Goal: Task Accomplishment & Management: Manage account settings

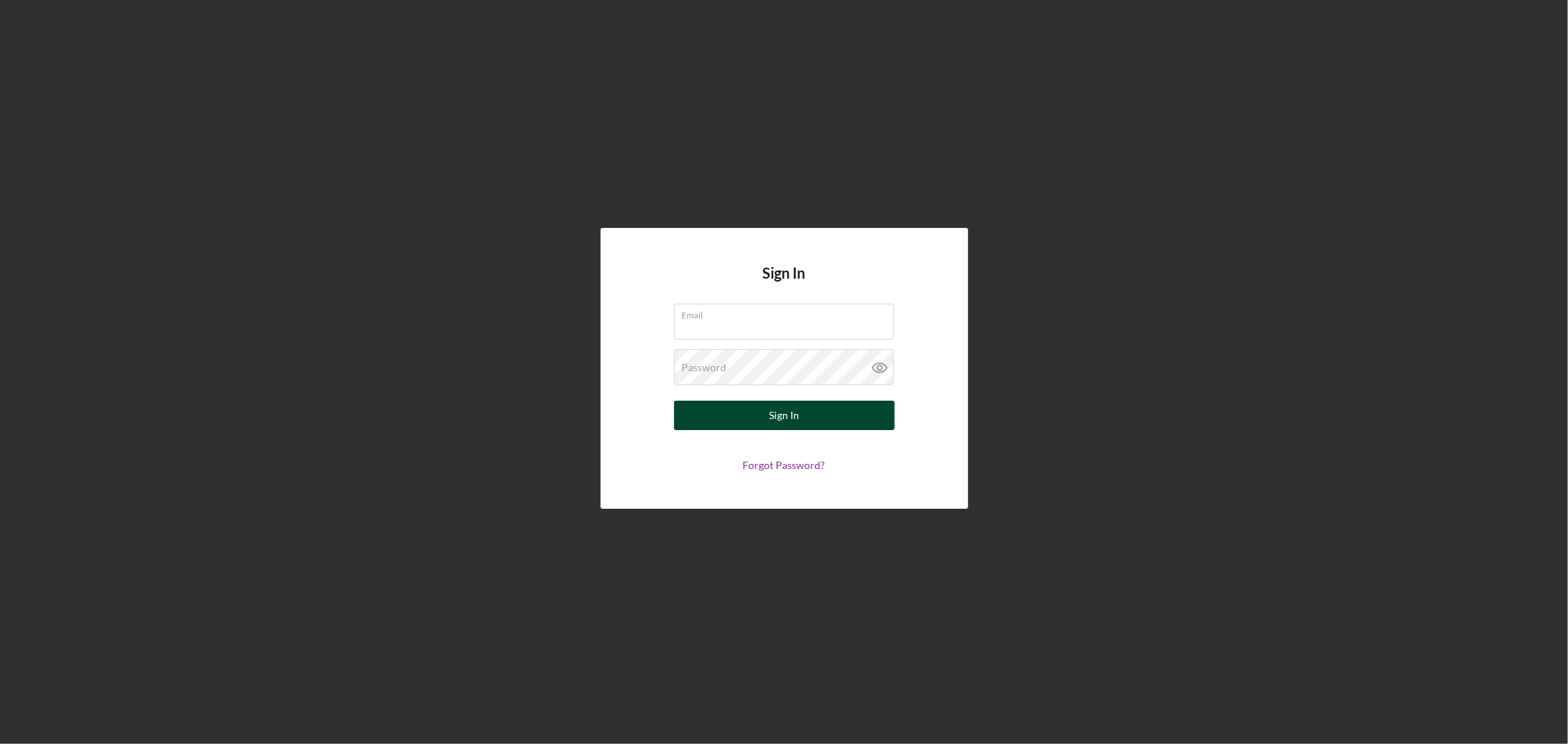
type input "[EMAIL_ADDRESS][DOMAIN_NAME]"
click at [821, 424] on button "Sign In" at bounding box center [784, 415] width 221 height 29
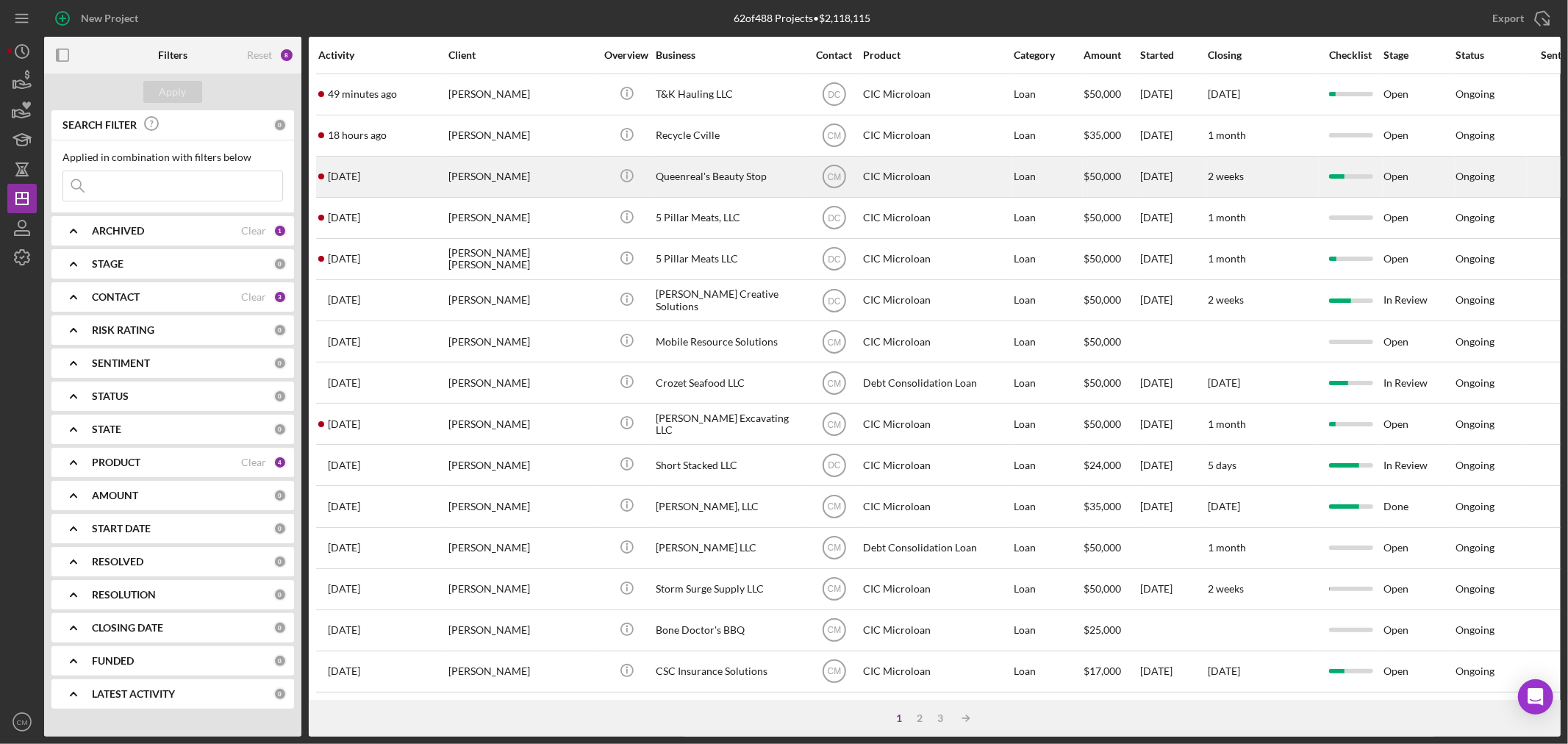
click at [715, 169] on div "Queenreal's Beauty Stop" at bounding box center [729, 177] width 147 height 39
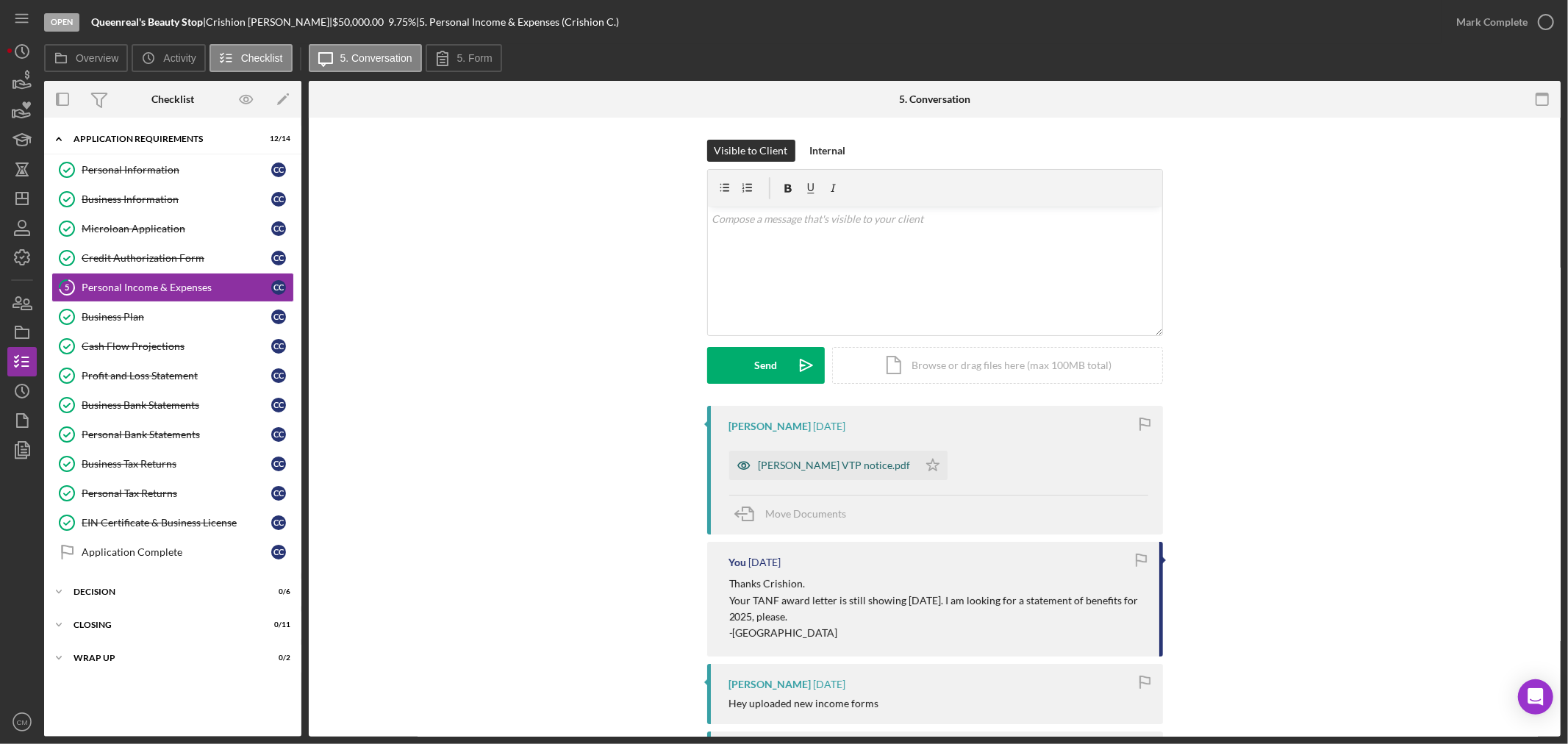
click at [736, 462] on icon "button" at bounding box center [744, 466] width 29 height 29
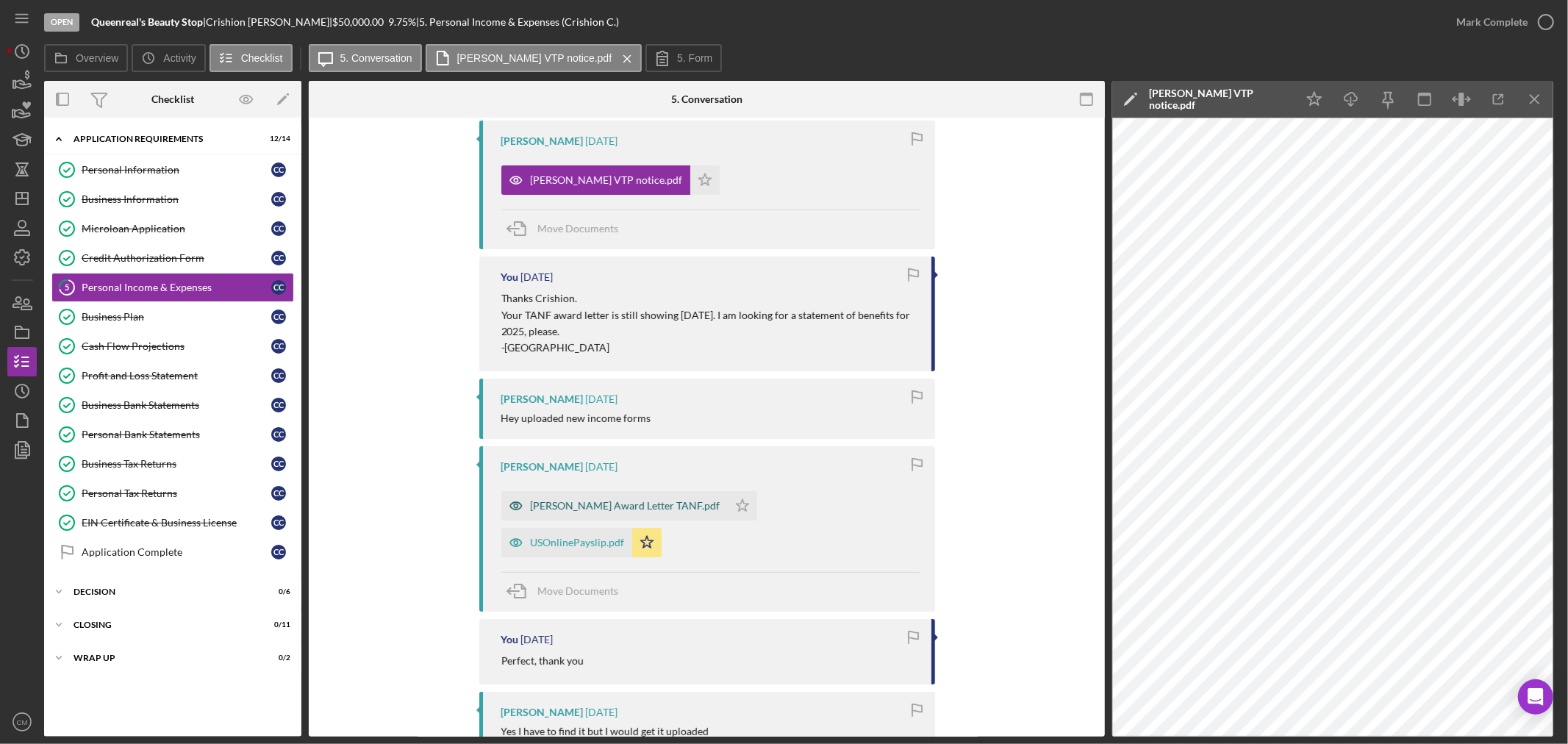
scroll to position [326, 0]
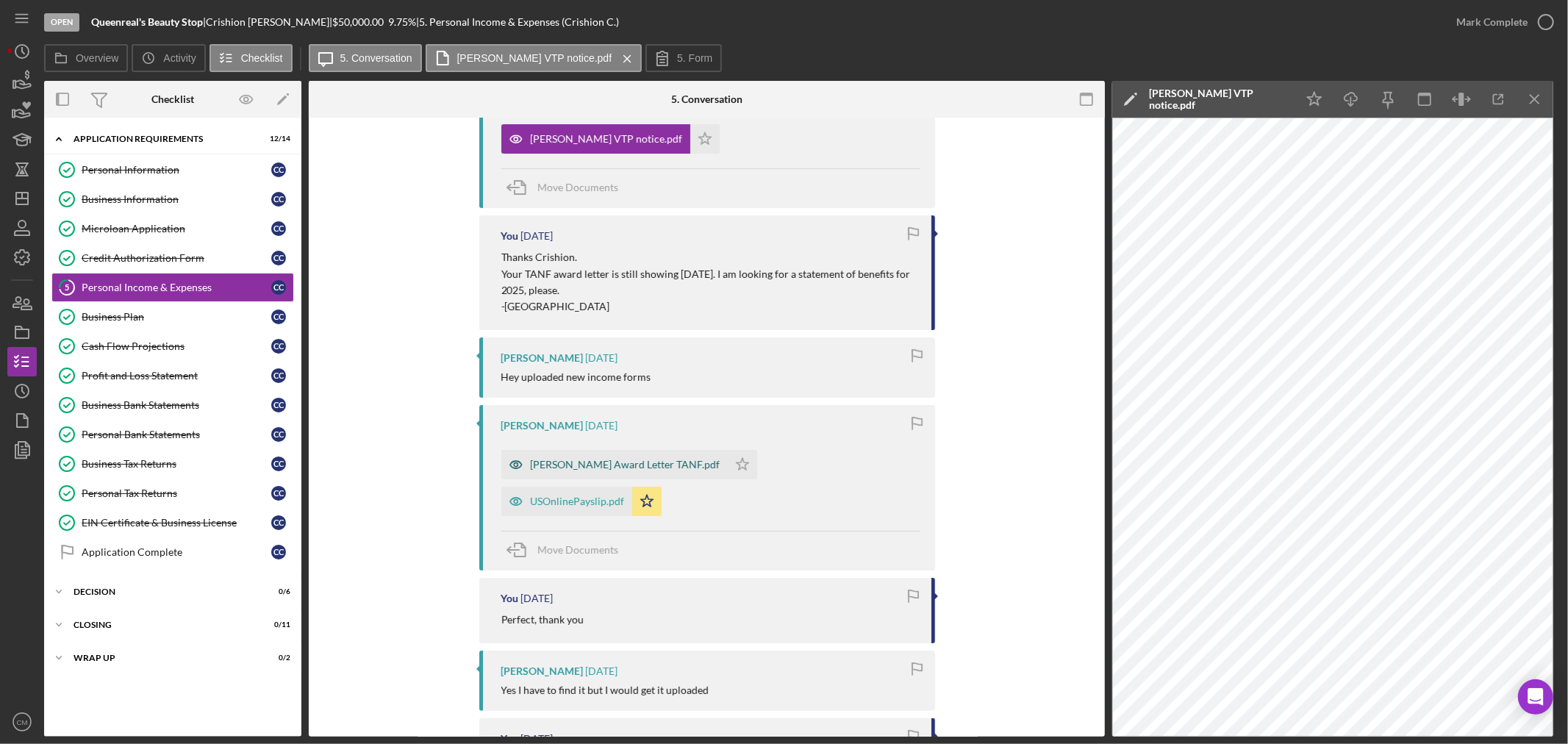
click at [513, 467] on icon "button" at bounding box center [516, 465] width 29 height 29
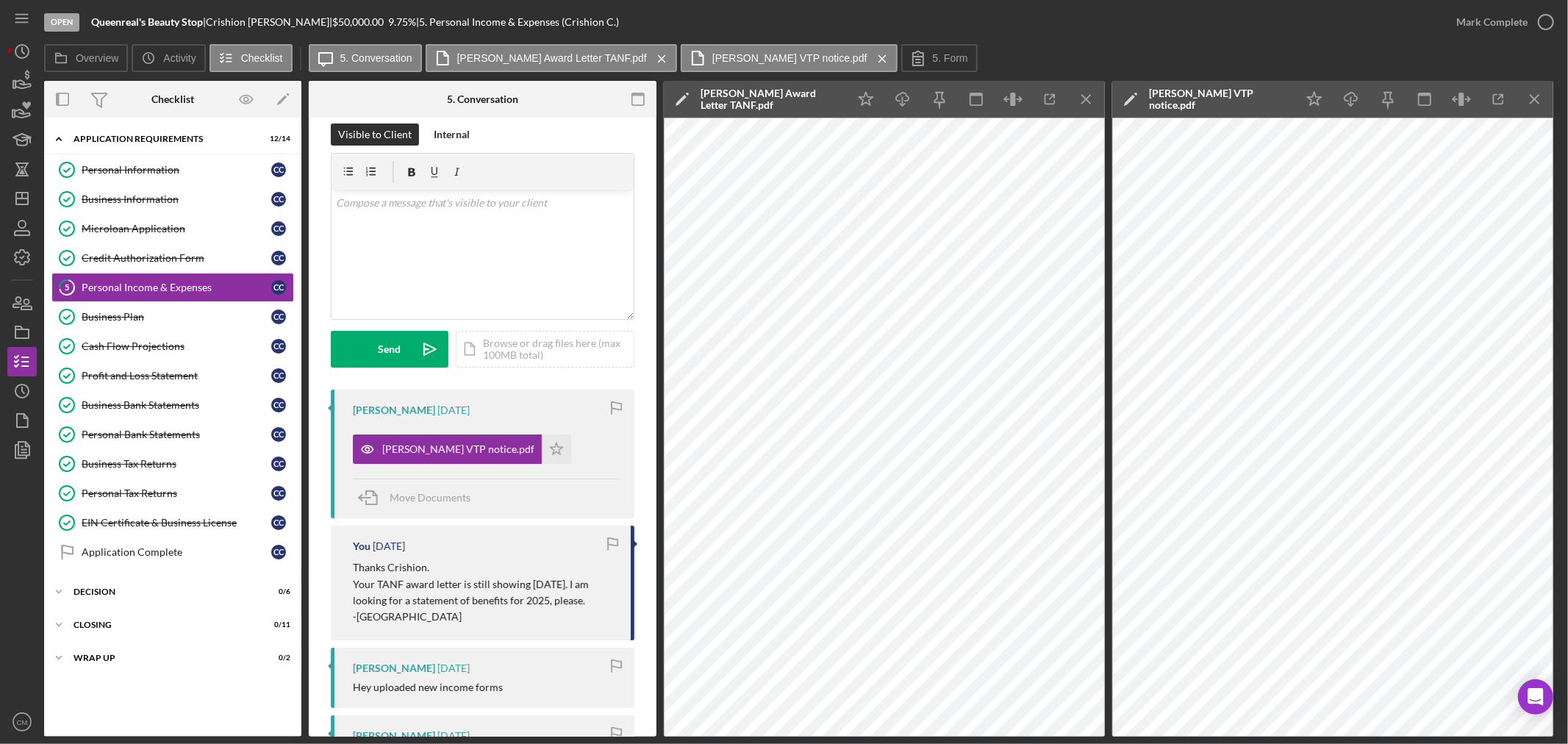
scroll to position [0, 0]
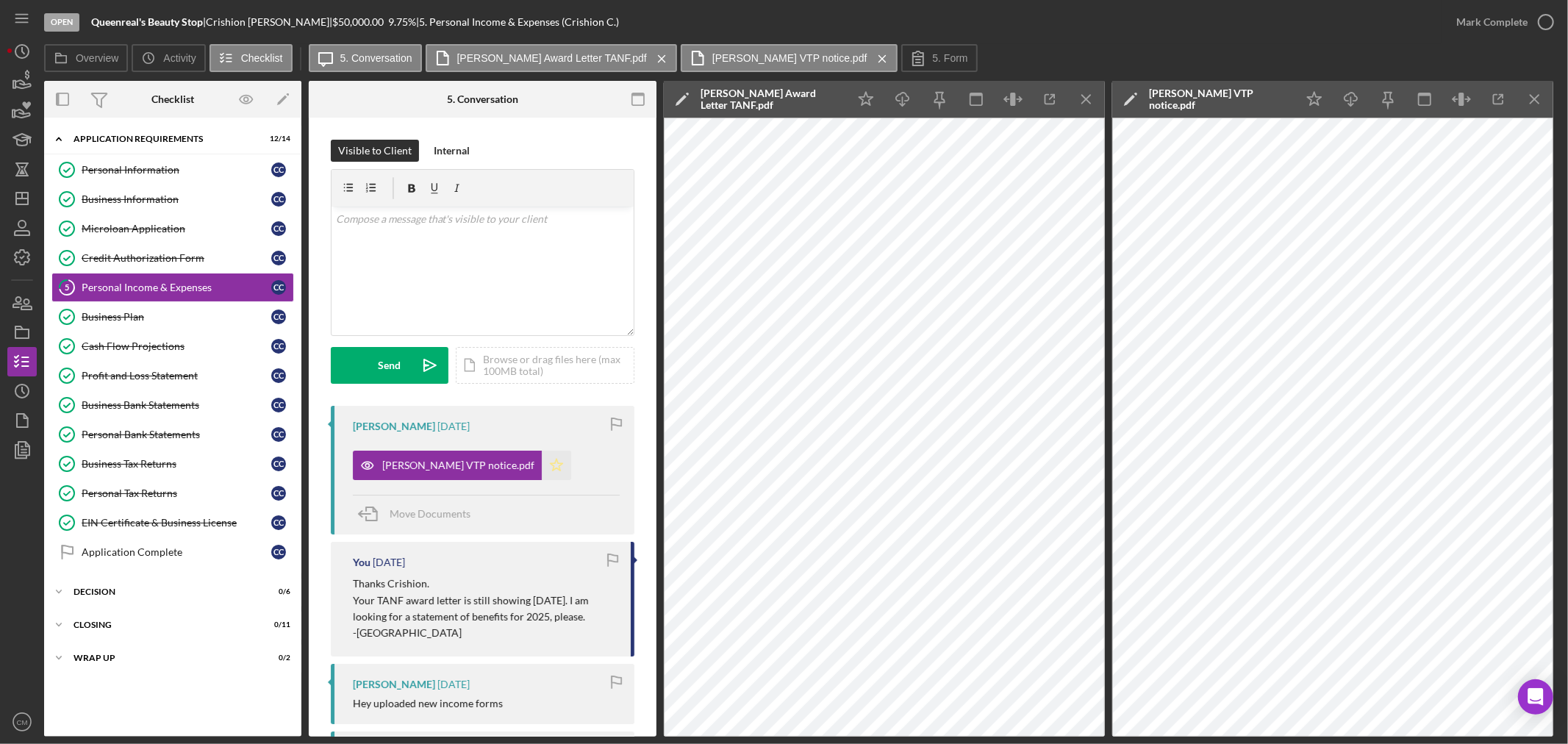
click at [542, 467] on icon "Icon/Star" at bounding box center [556, 466] width 29 height 29
click at [491, 224] on p at bounding box center [483, 219] width 294 height 16
click at [392, 364] on div "Send" at bounding box center [390, 365] width 23 height 37
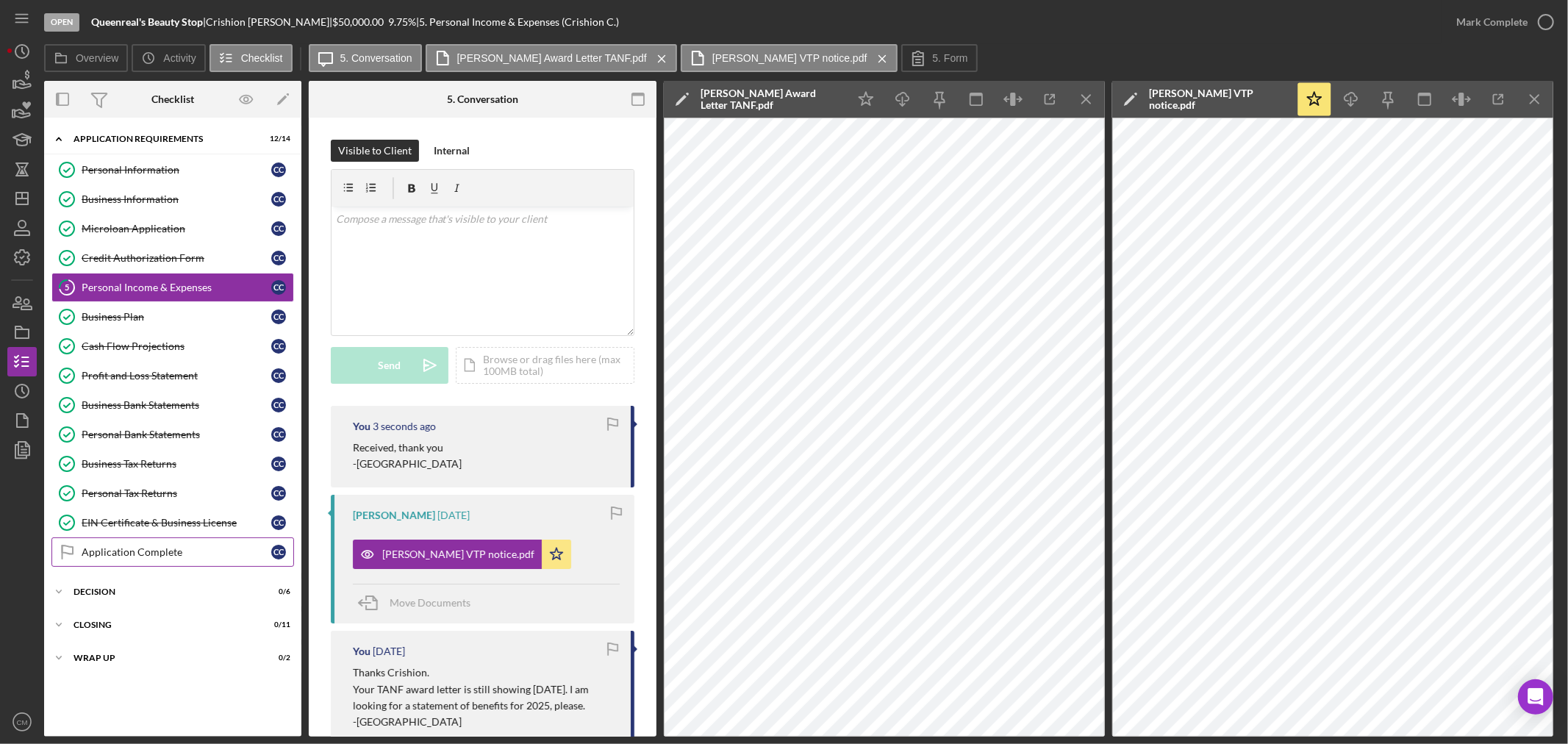
click at [161, 554] on div "Application Complete" at bounding box center [177, 552] width 190 height 12
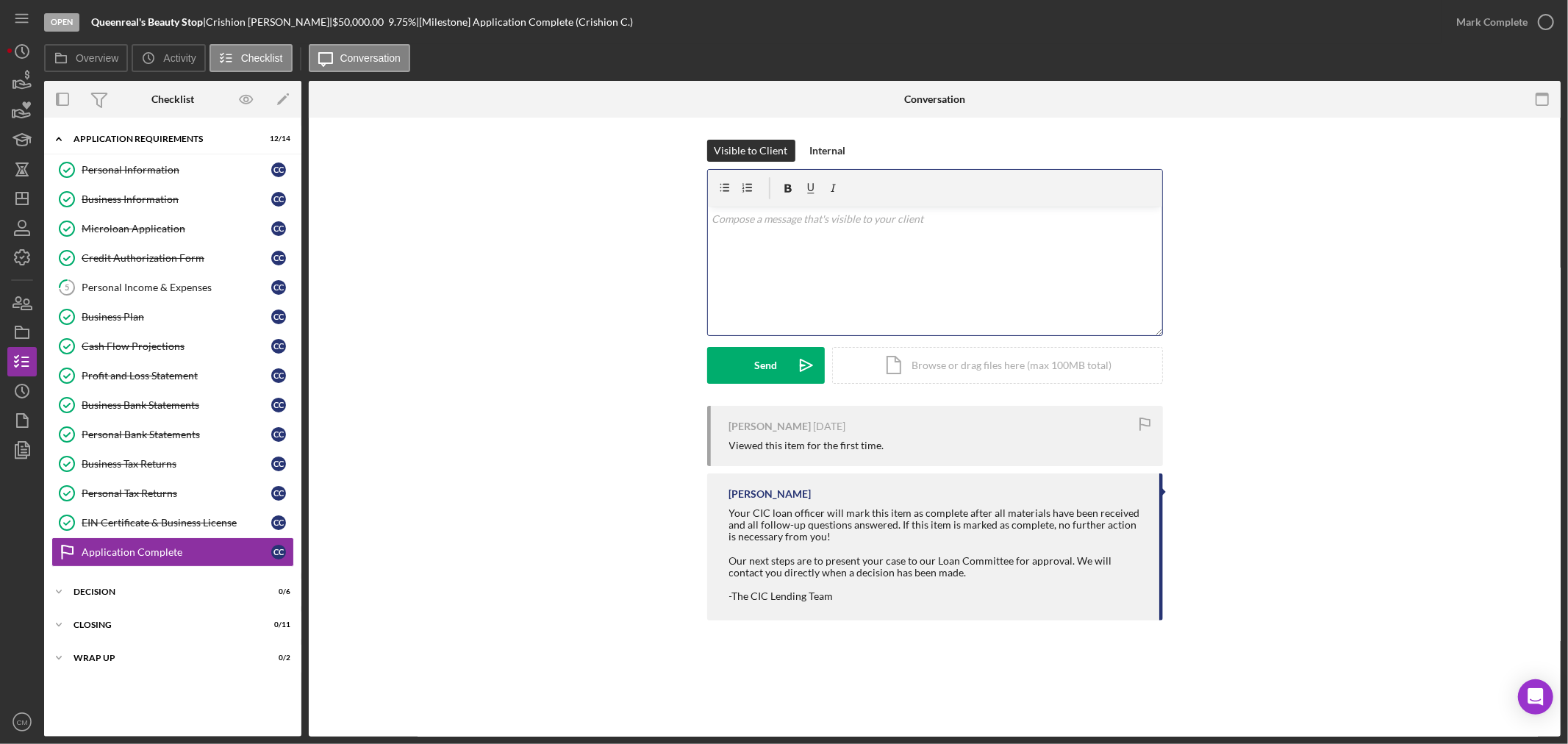
click at [822, 239] on div "v Color teal Color pink Remove color Add row above Add row below Add column bef…" at bounding box center [935, 271] width 454 height 129
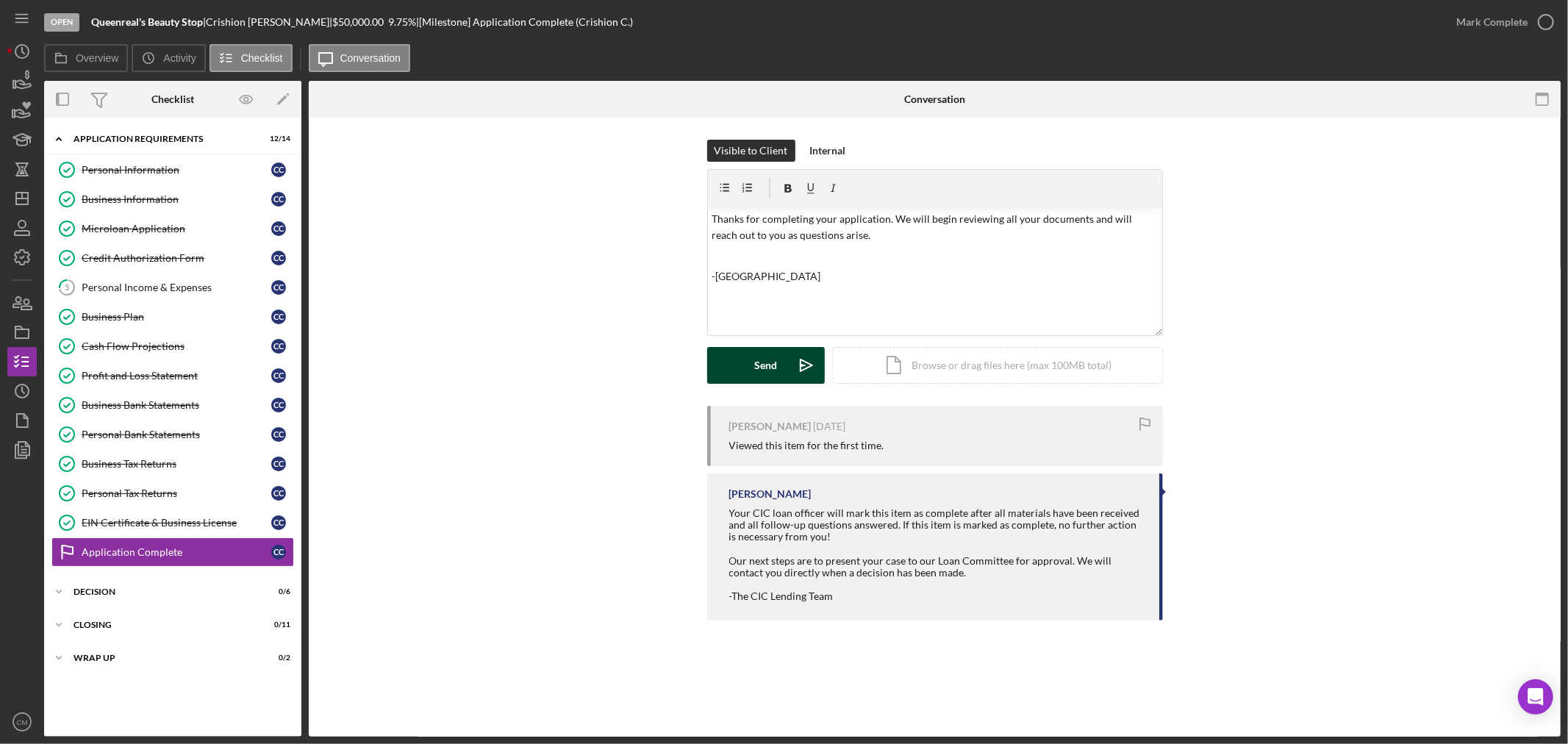
click at [766, 365] on div "Send" at bounding box center [766, 365] width 23 height 37
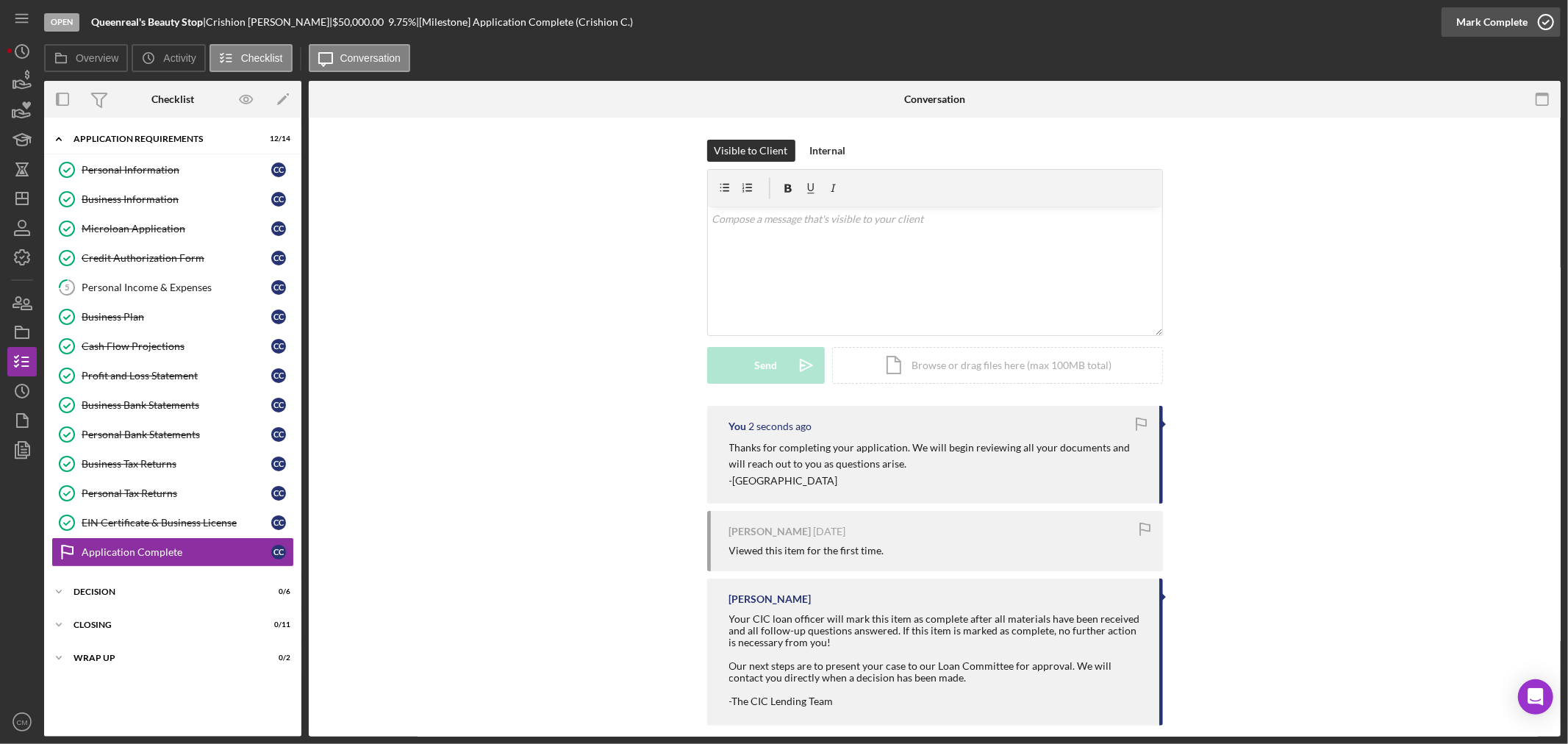
click at [1544, 23] on polyline "button" at bounding box center [1546, 22] width 6 height 4
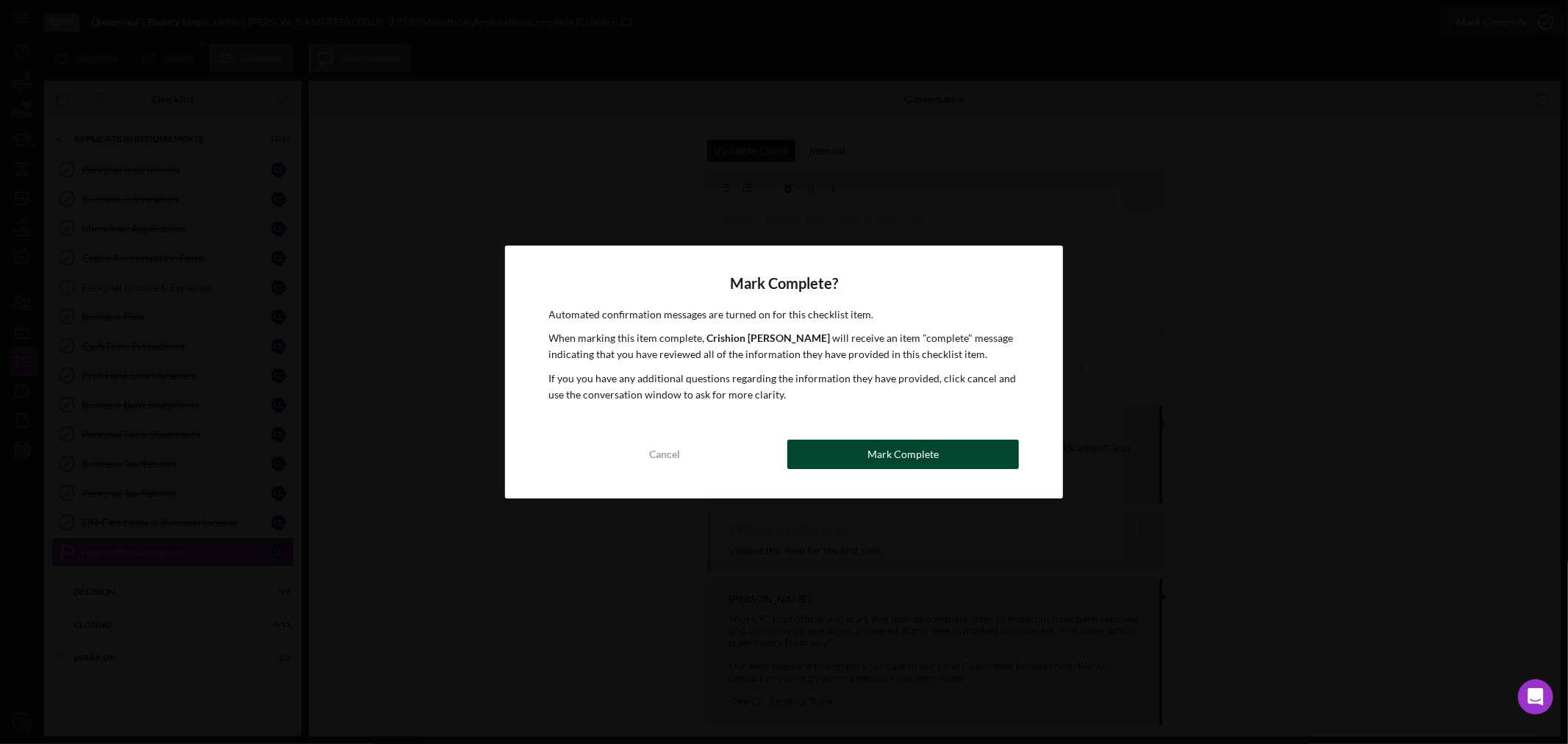
click at [908, 458] on div "Mark Complete" at bounding box center [904, 454] width 71 height 29
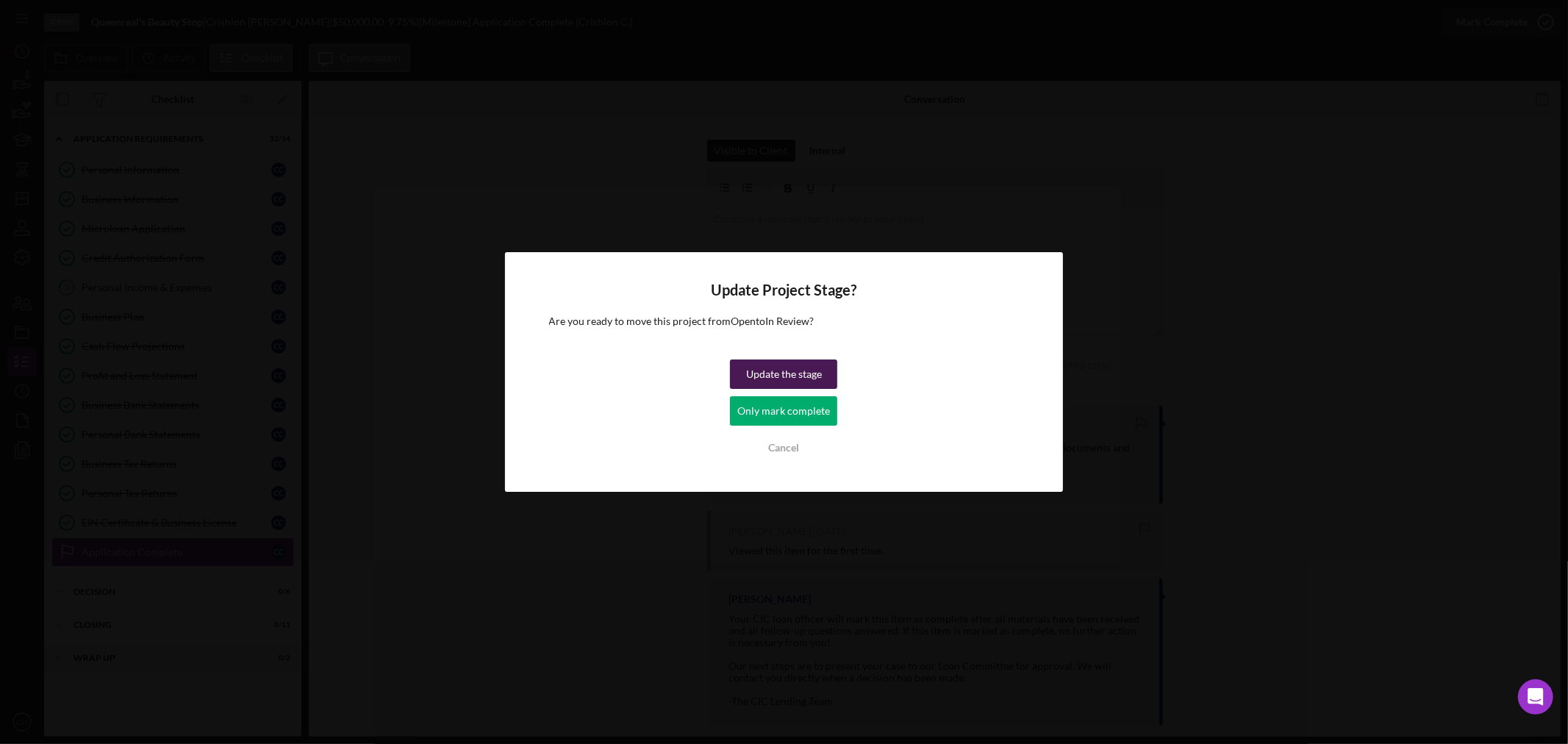
click at [807, 371] on div "Update the stage" at bounding box center [784, 374] width 75 height 29
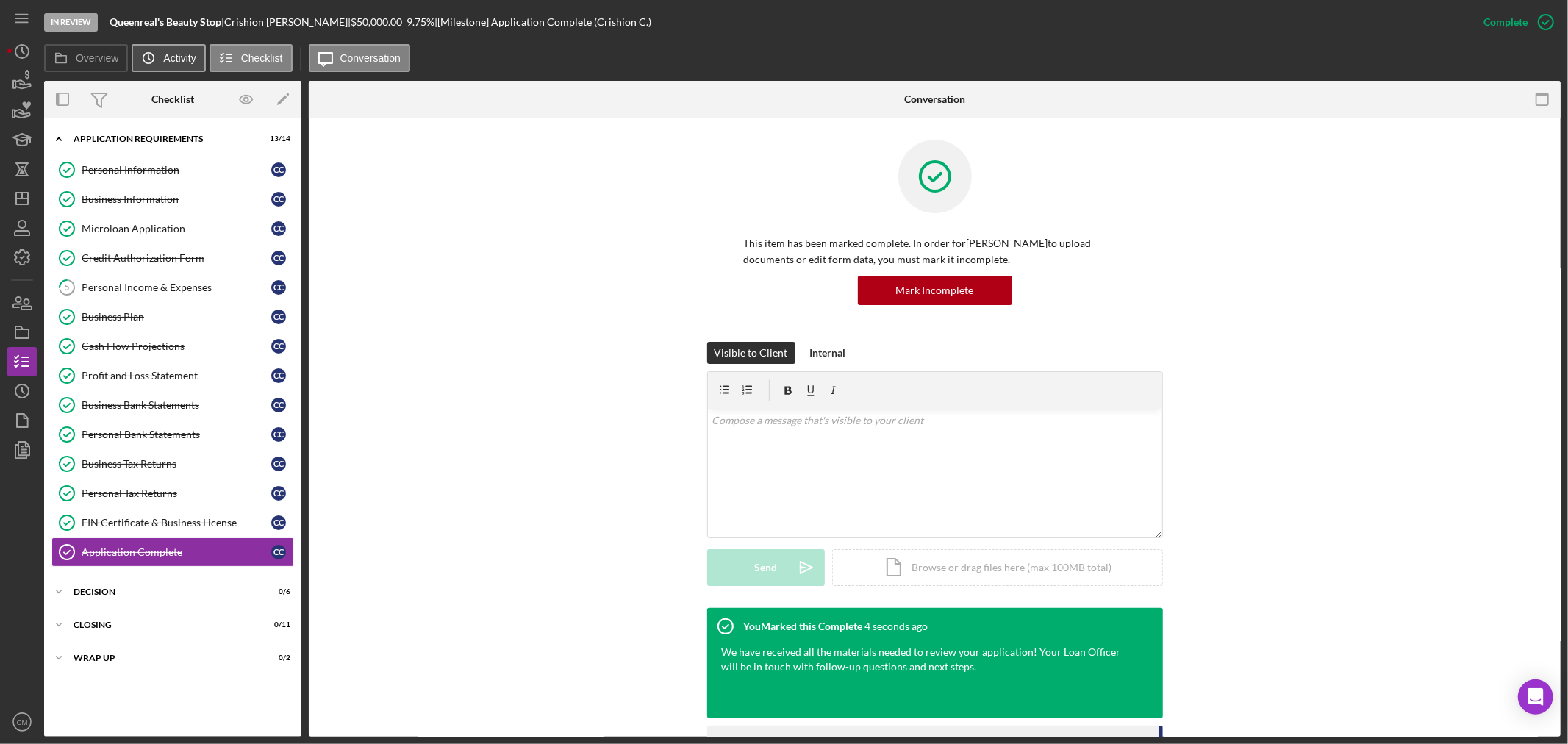
click at [166, 58] on label "Activity" at bounding box center [179, 58] width 32 height 12
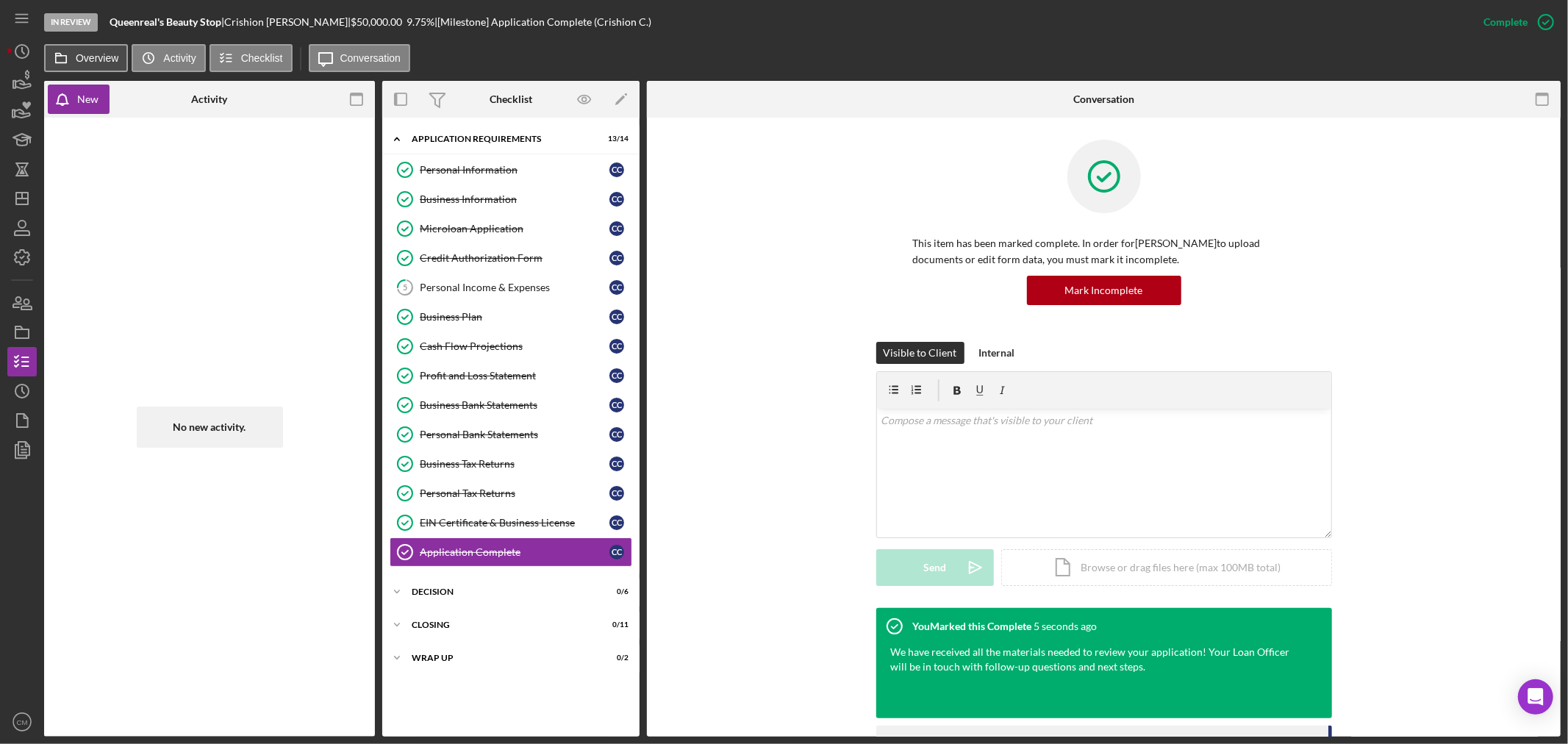
click at [101, 59] on label "Overview" at bounding box center [97, 58] width 43 height 12
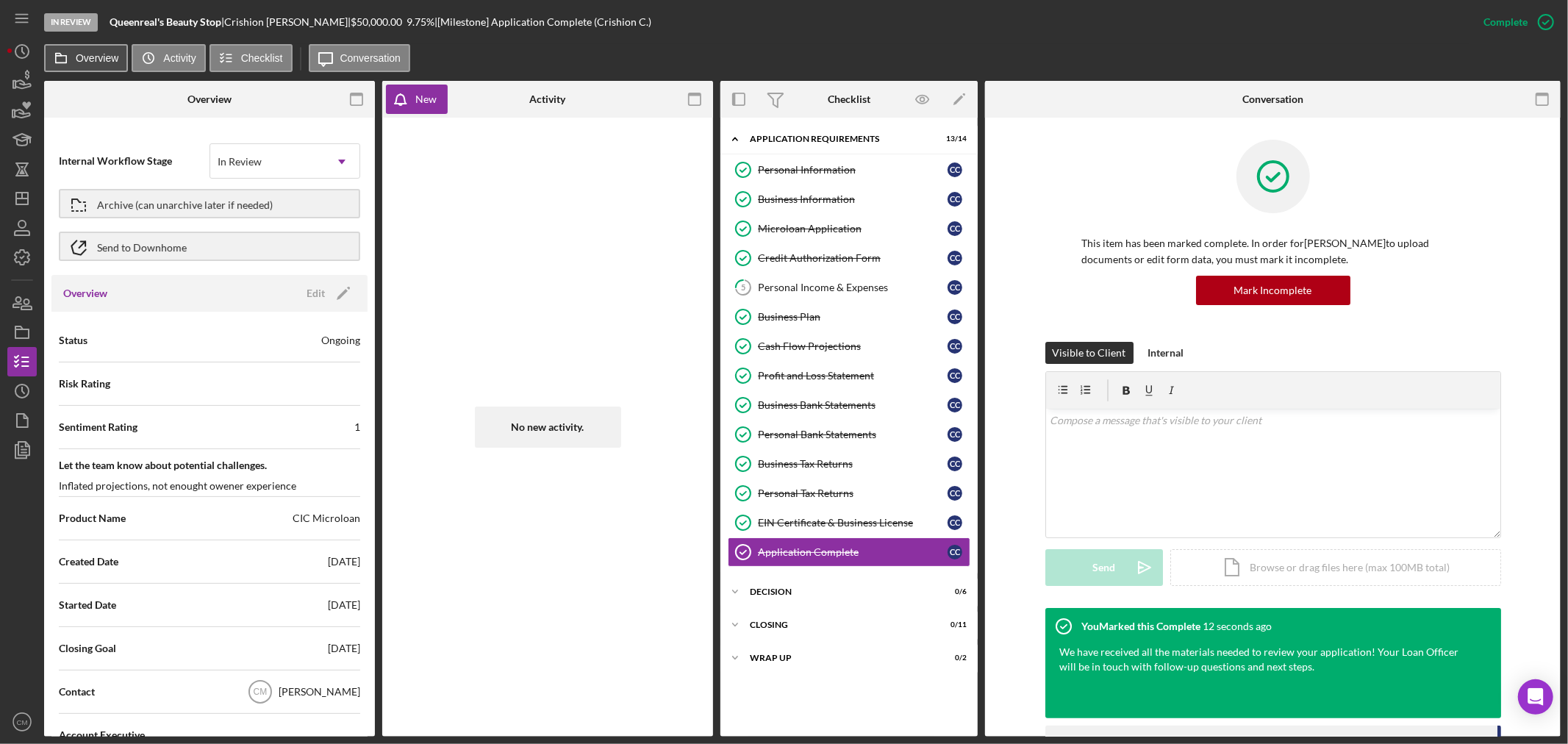
click at [85, 56] on label "Overview" at bounding box center [97, 58] width 43 height 12
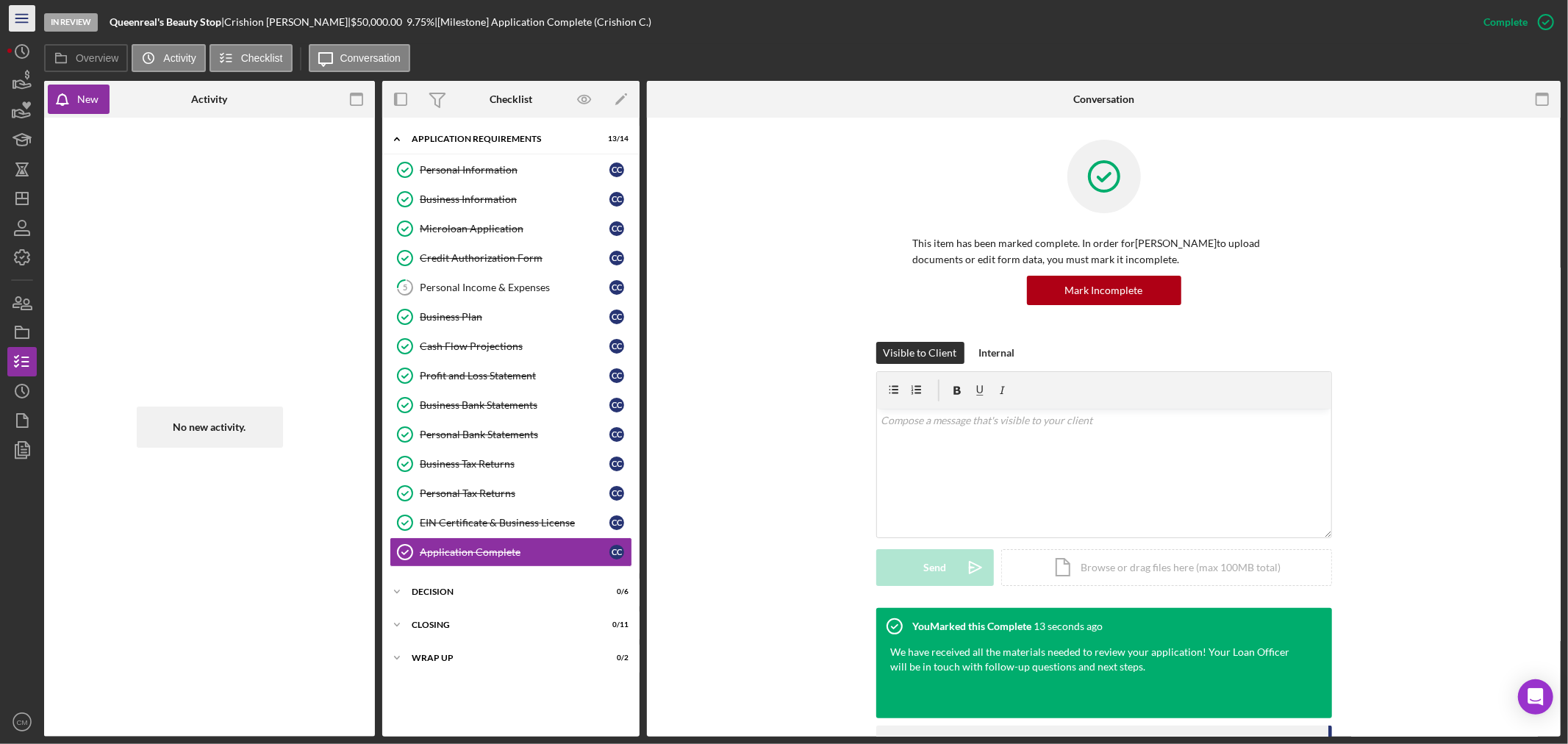
click at [30, 23] on icon "Icon/Menu" at bounding box center [22, 19] width 33 height 33
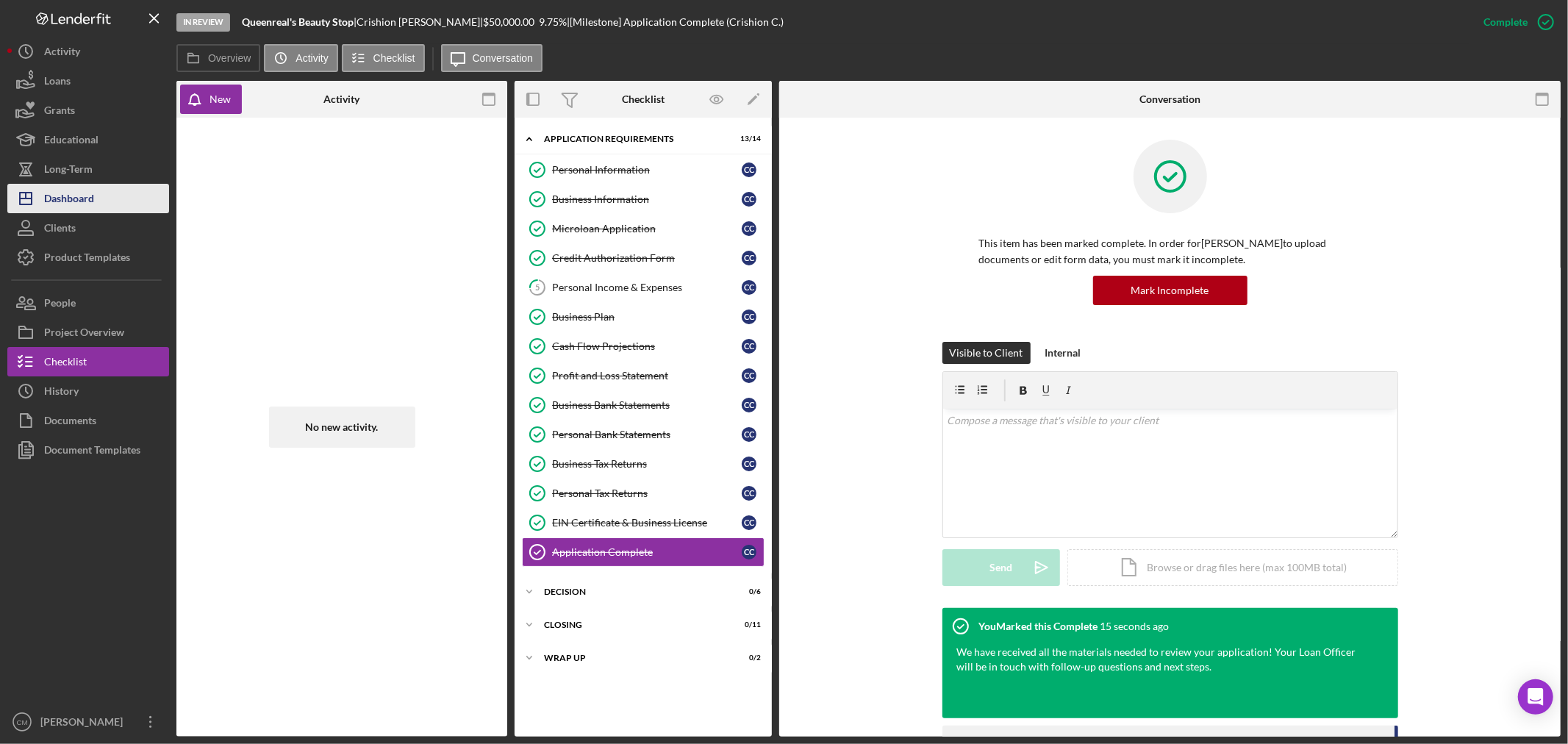
click at [109, 200] on button "Icon/Dashboard Dashboard" at bounding box center [88, 199] width 161 height 29
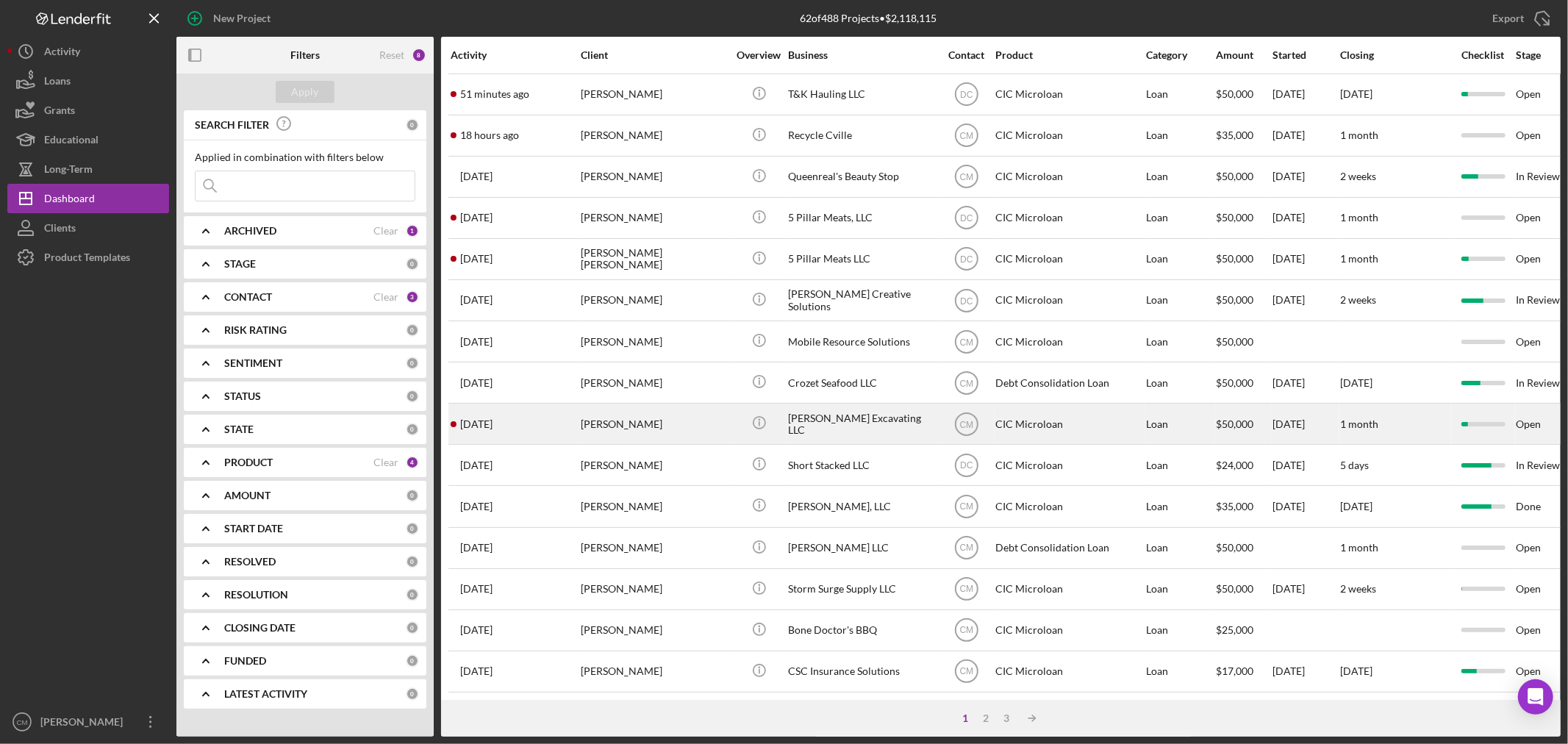
click at [702, 429] on div "[PERSON_NAME]" at bounding box center [654, 424] width 147 height 39
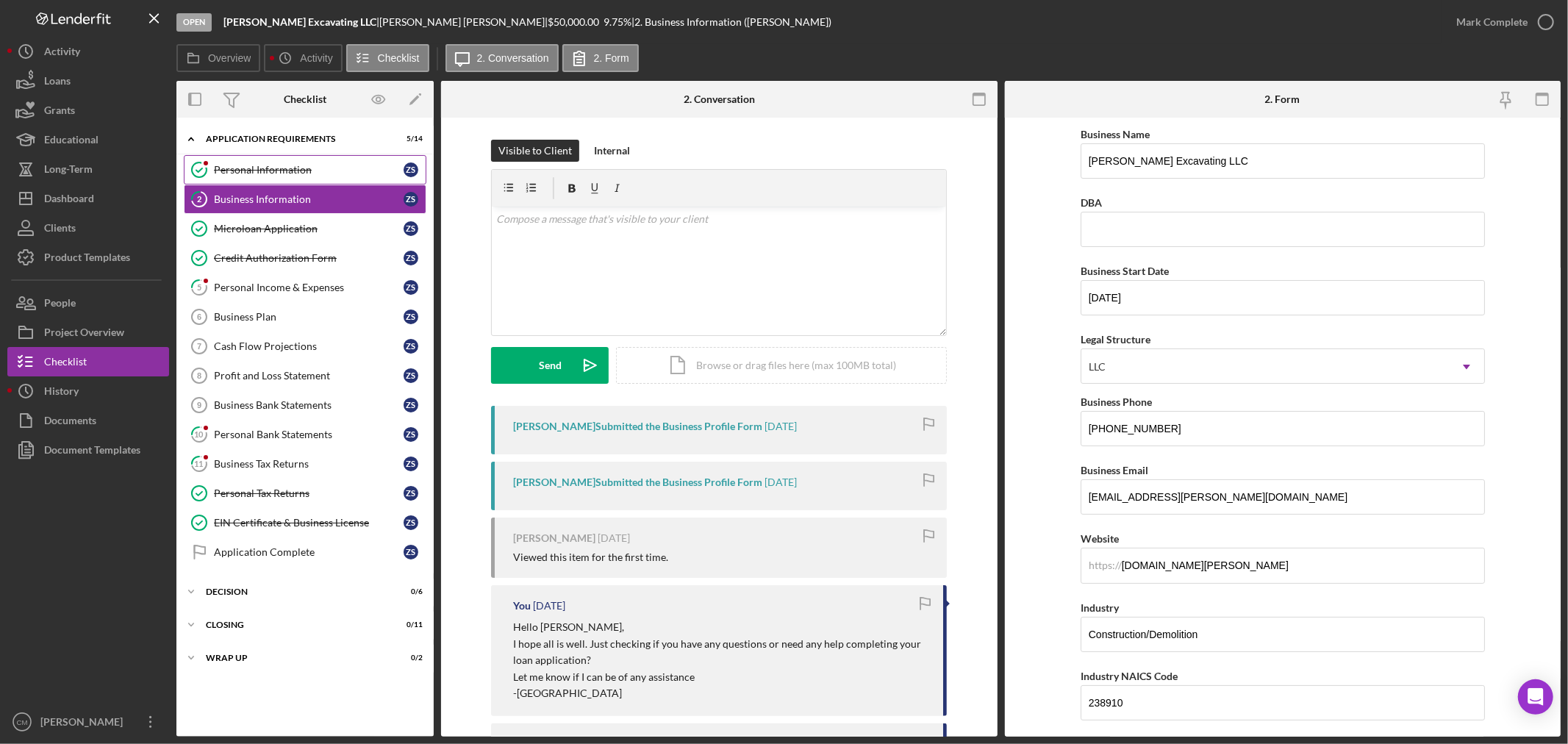
click at [232, 160] on link "Personal Information Personal Information Z S" at bounding box center [305, 170] width 243 height 29
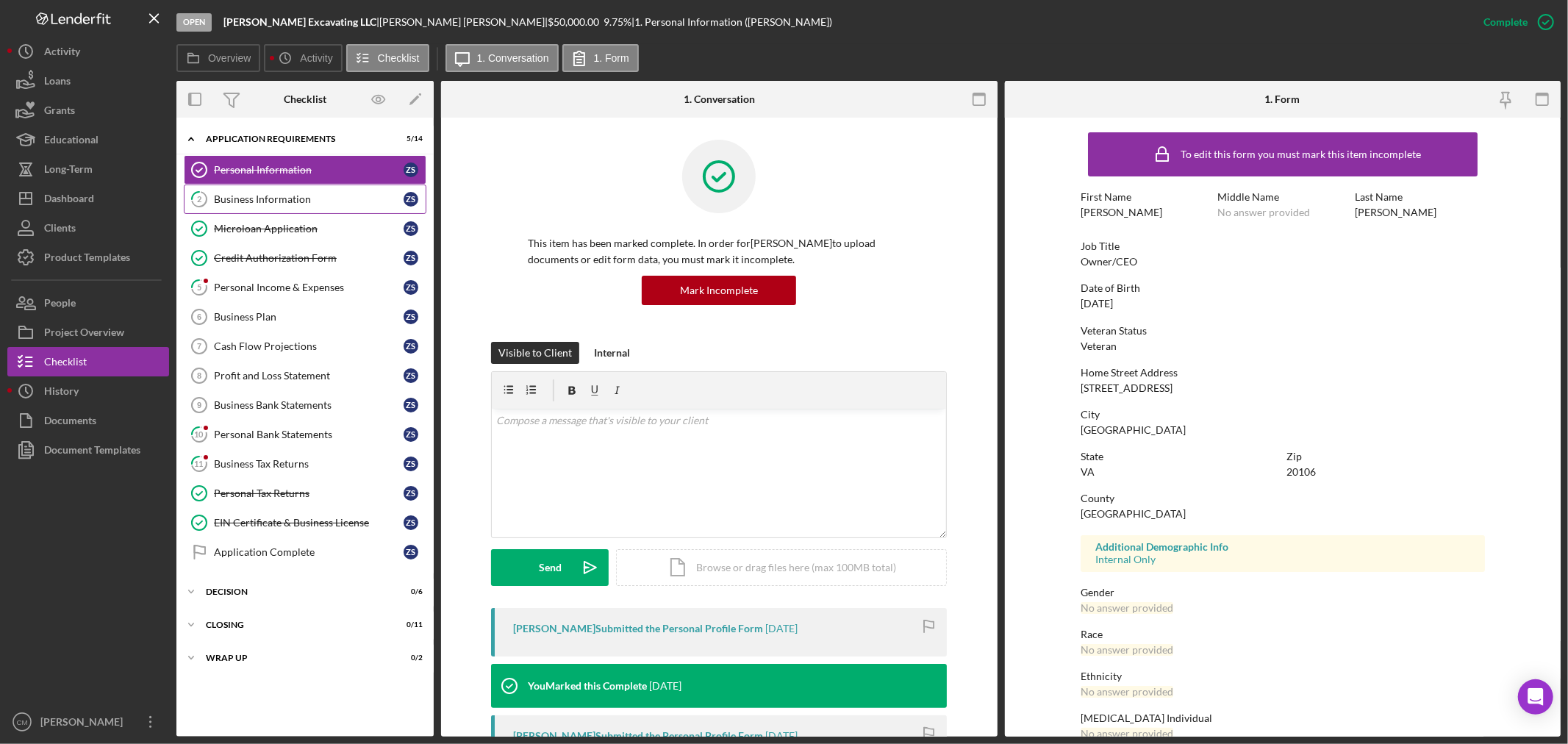
click at [291, 213] on link "2 Business Information Z S" at bounding box center [305, 200] width 243 height 29
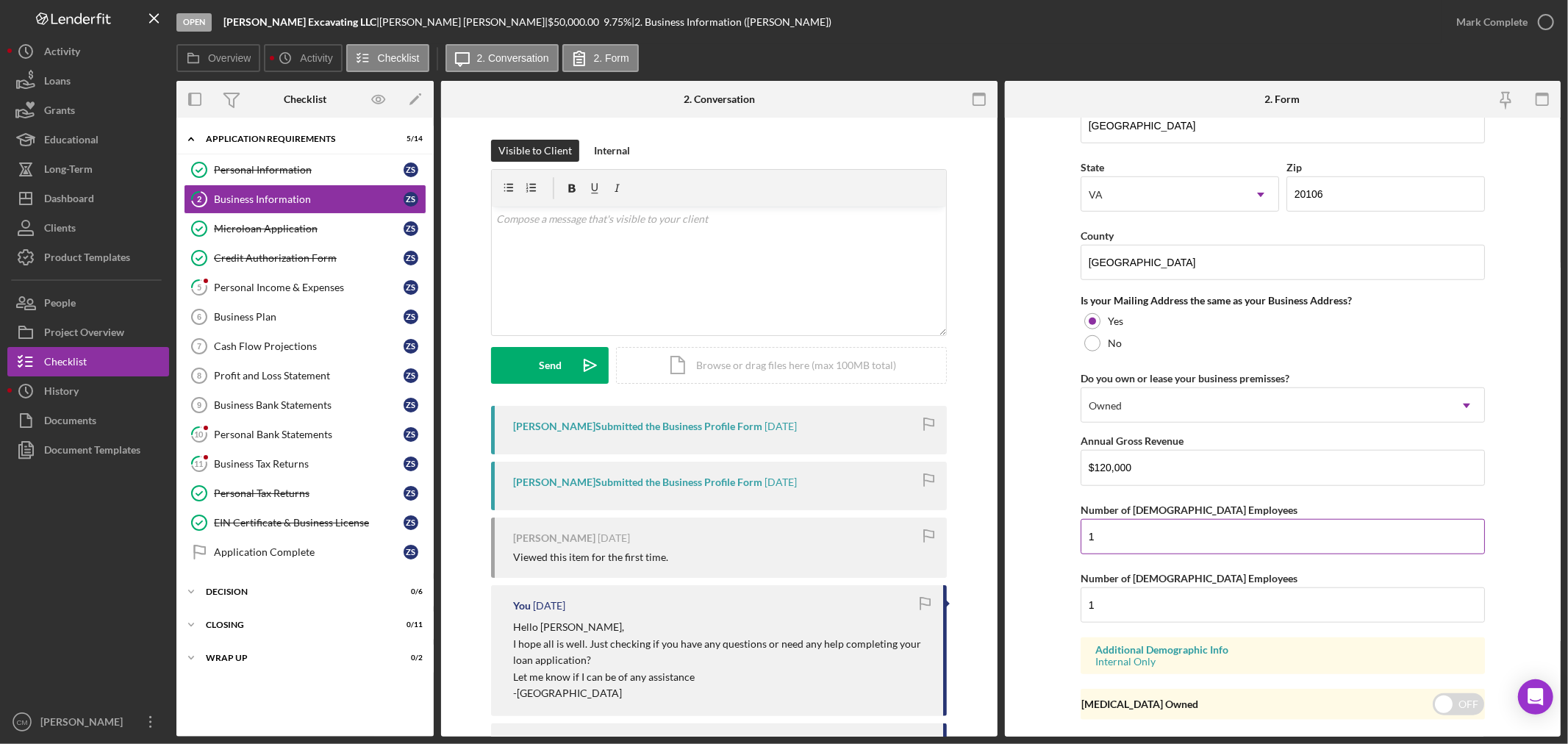
scroll to position [1017, 0]
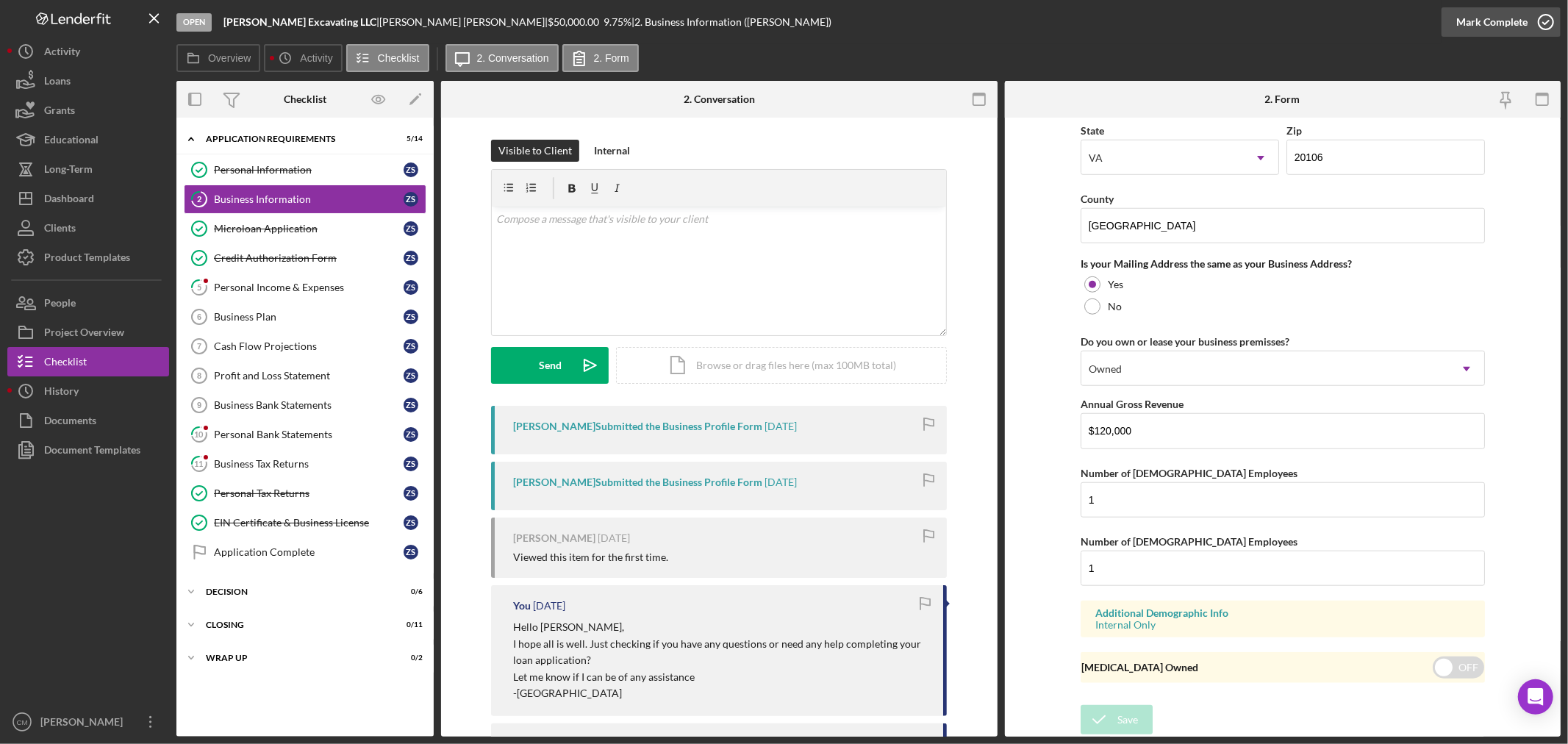
click at [1549, 12] on icon "button" at bounding box center [1546, 22] width 37 height 37
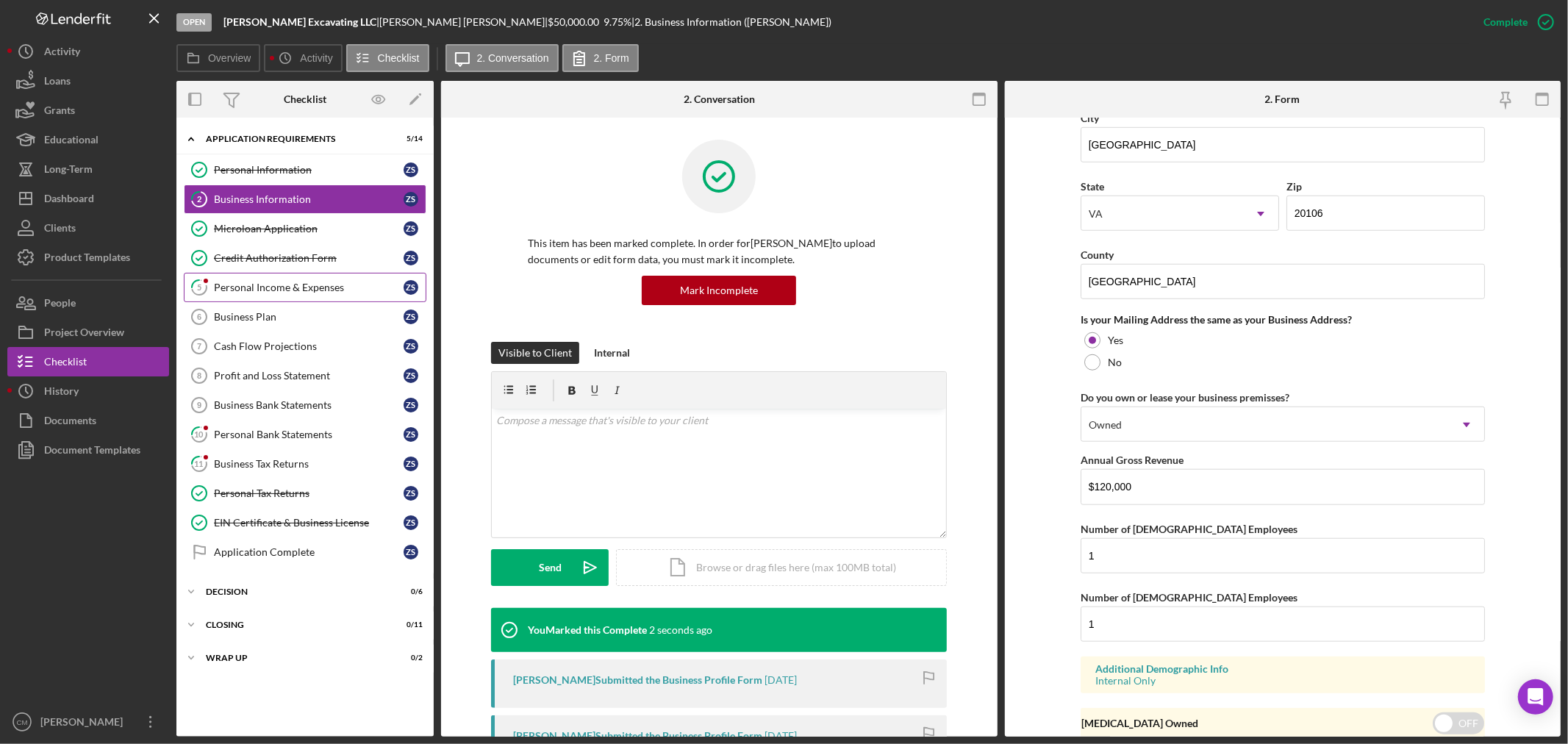
scroll to position [1075, 0]
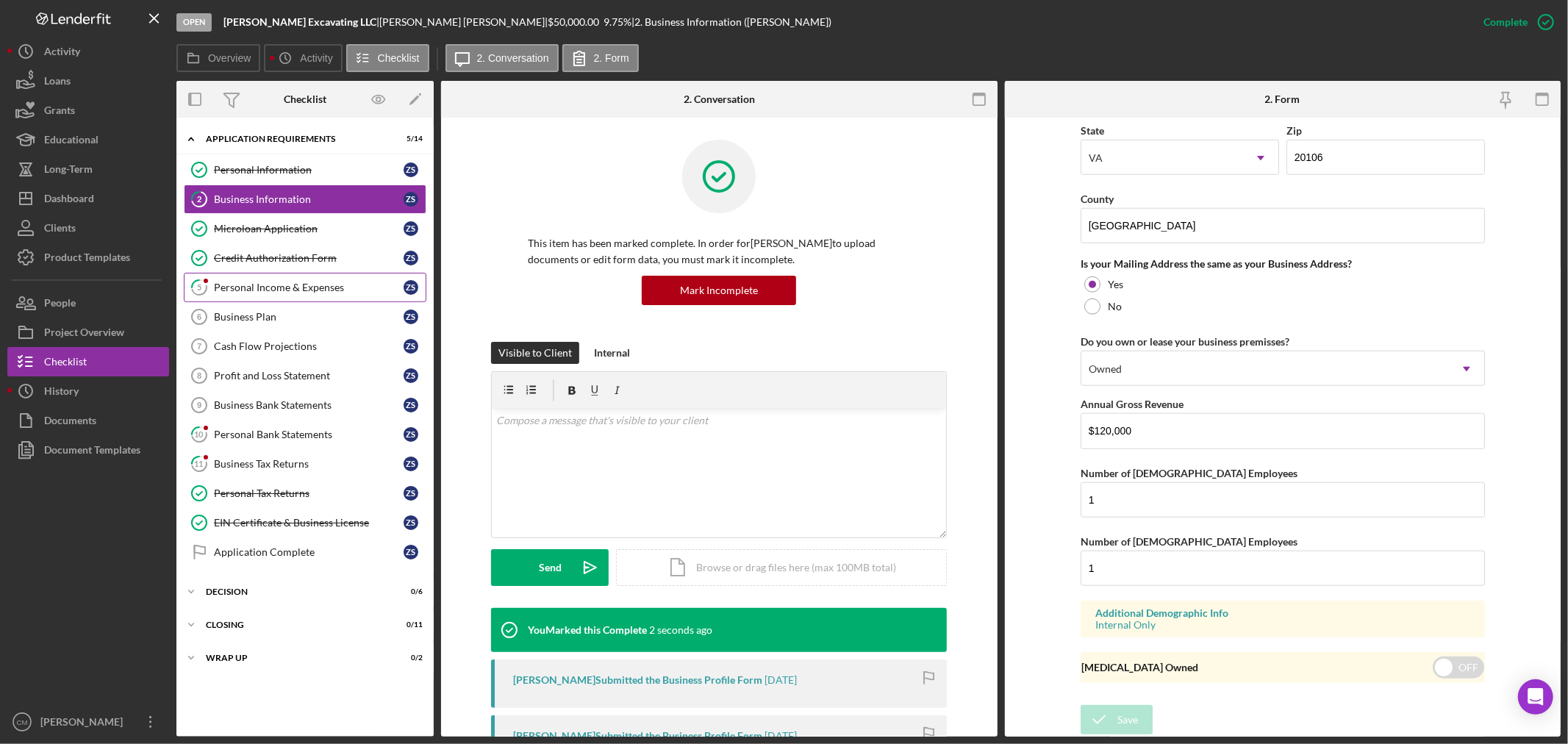
click at [295, 296] on link "5 Personal Income & Expenses Z S" at bounding box center [305, 287] width 243 height 29
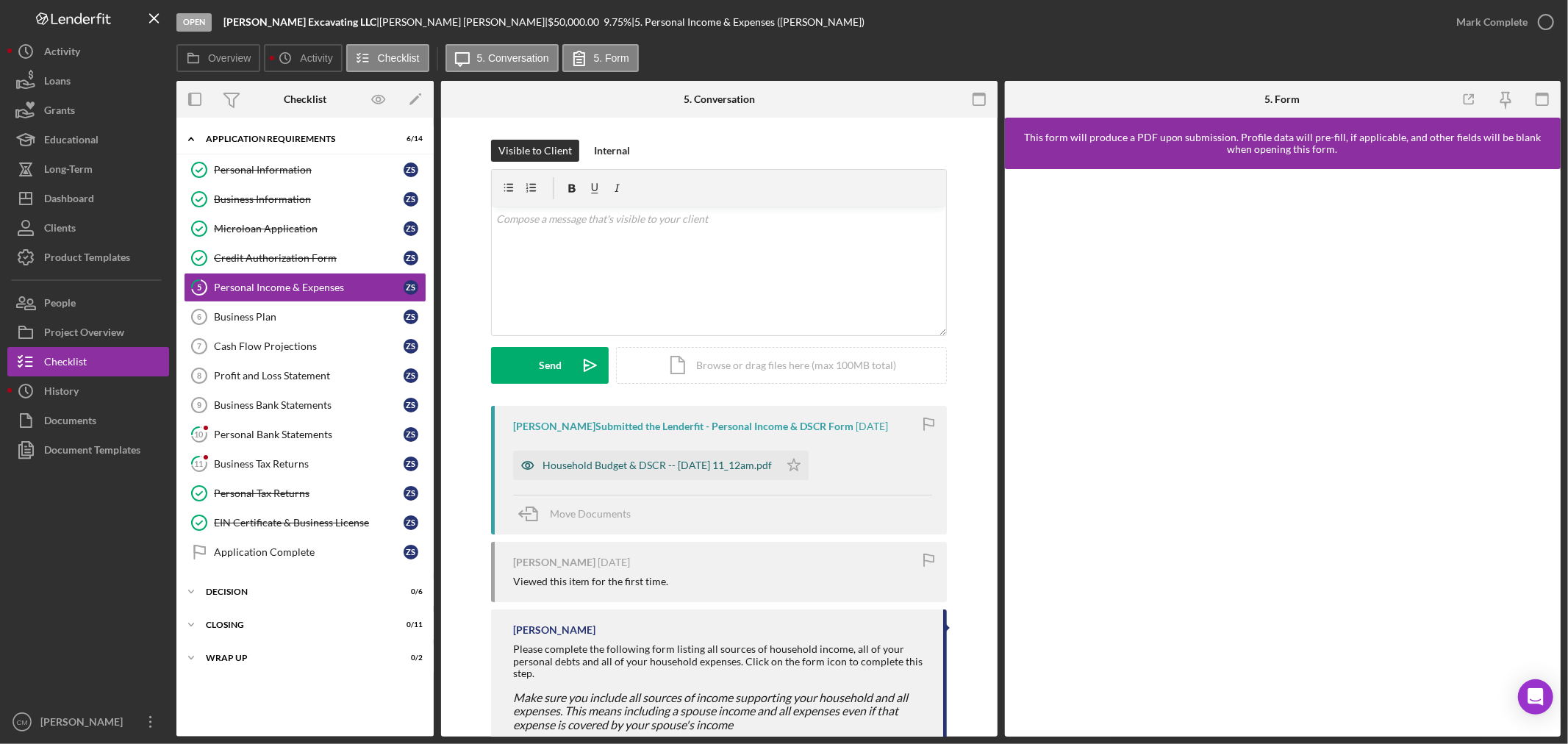
click at [521, 465] on icon "button" at bounding box center [528, 466] width 29 height 29
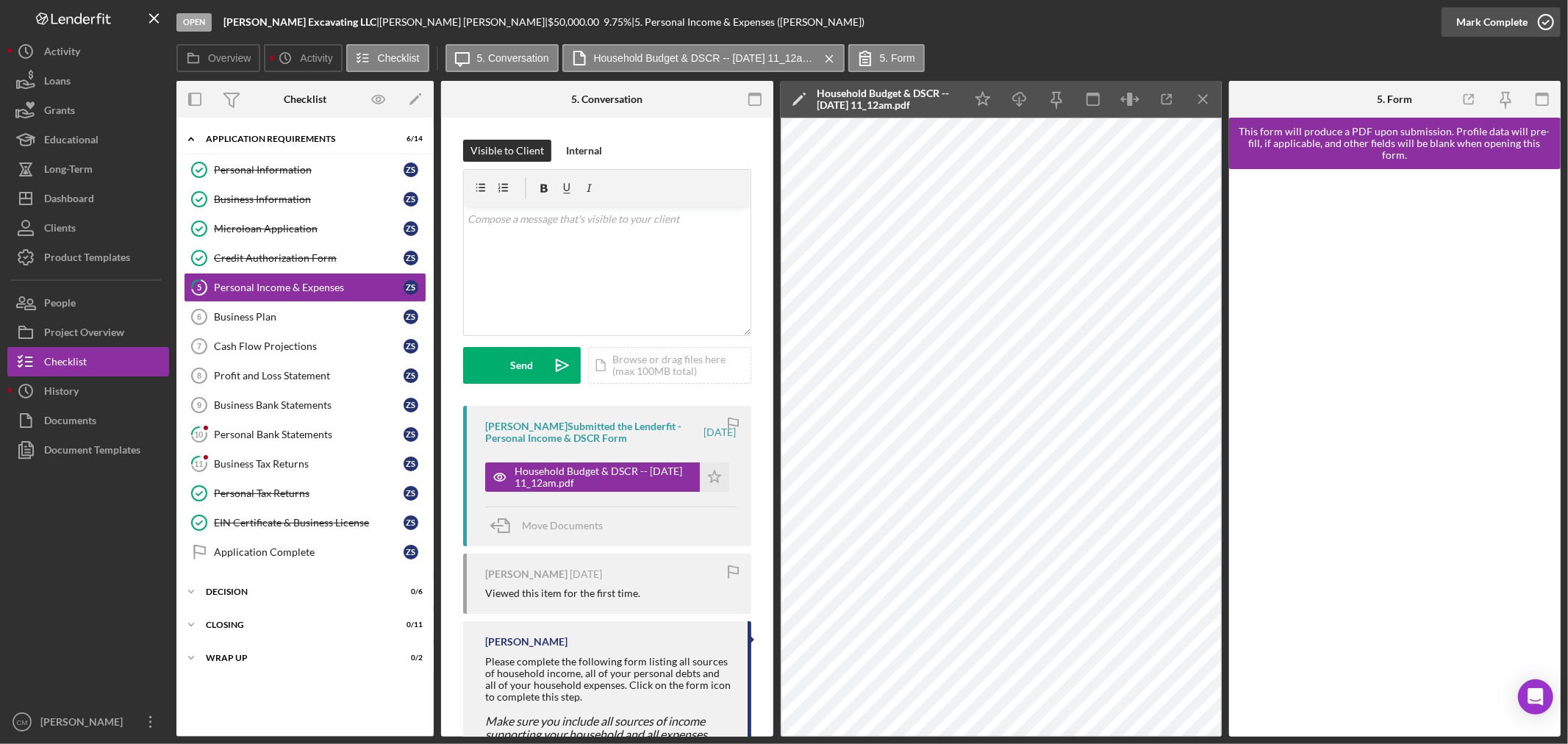
click at [1552, 18] on icon "button" at bounding box center [1546, 22] width 37 height 37
click at [313, 435] on div "Personal Bank Statements" at bounding box center [309, 434] width 190 height 12
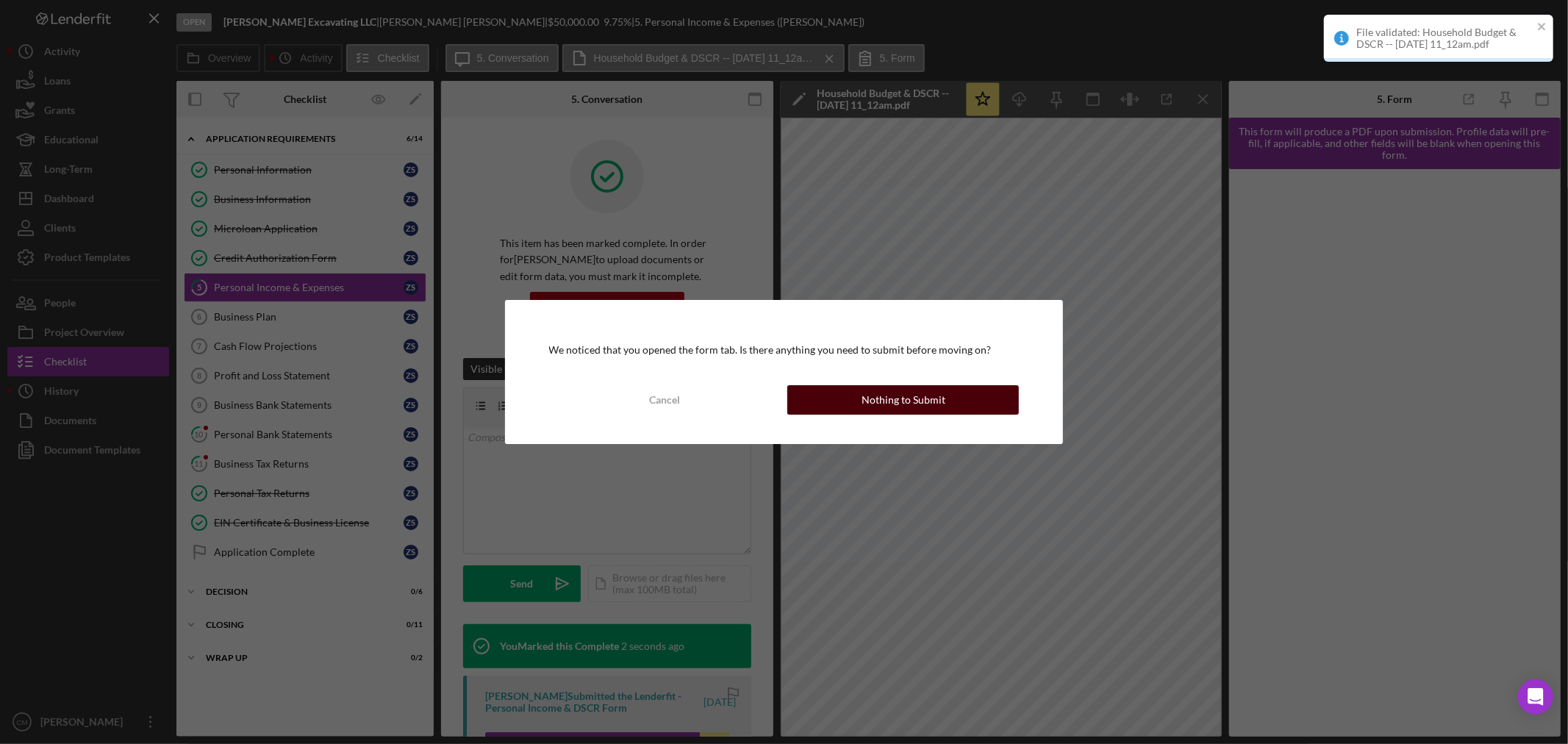
click at [869, 409] on div "Nothing to Submit" at bounding box center [903, 400] width 84 height 29
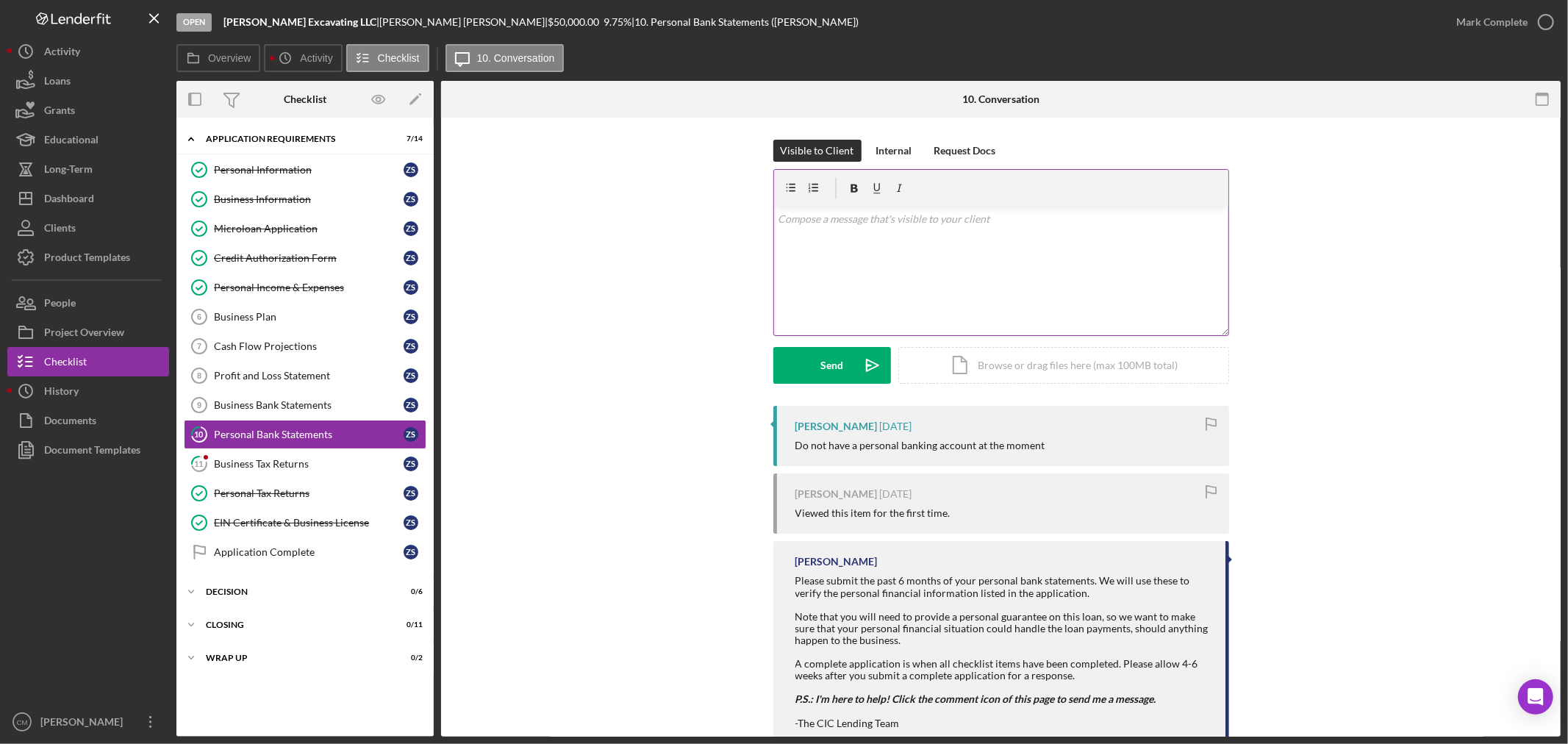
click at [851, 256] on div "v Color teal Color pink Remove color Add row above Add row below Add column bef…" at bounding box center [1001, 271] width 454 height 129
drag, startPoint x: 811, startPoint y: 364, endPoint x: 805, endPoint y: 369, distance: 7.8
click at [810, 365] on button "Send Icon/icon-invite-send" at bounding box center [832, 365] width 118 height 37
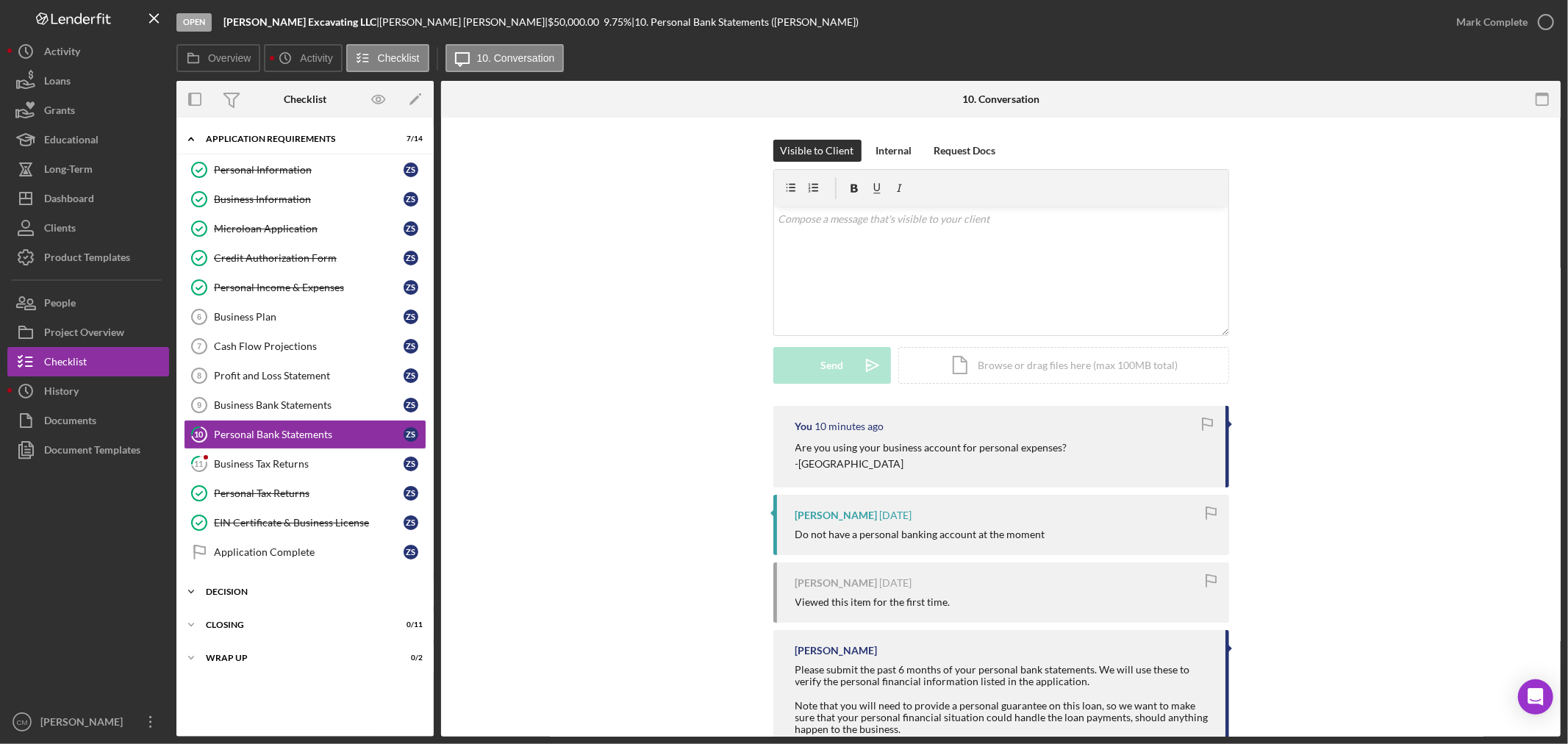
click at [275, 583] on div "Icon/Expander Decision 0 / 6" at bounding box center [305, 592] width 257 height 29
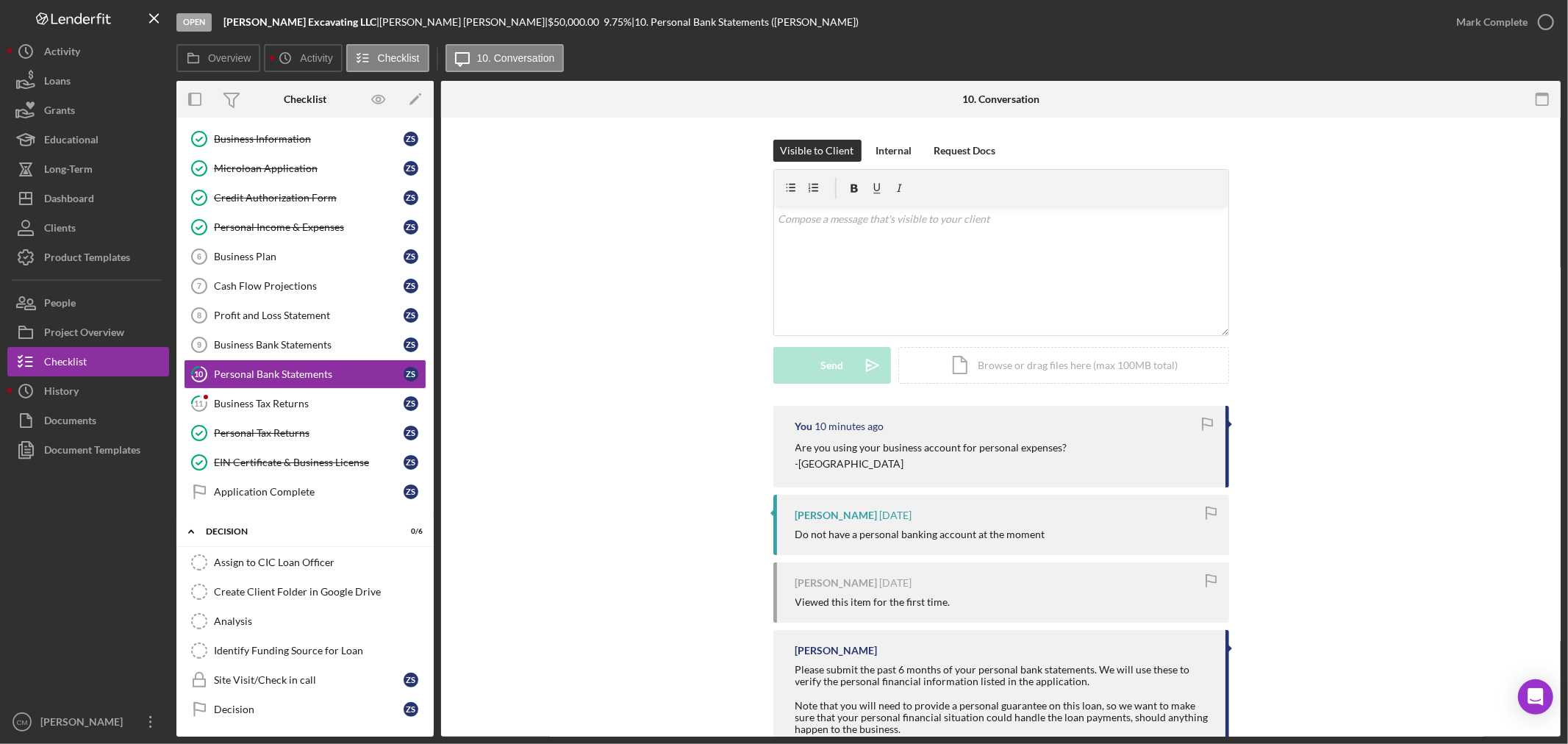
scroll to position [131, 0]
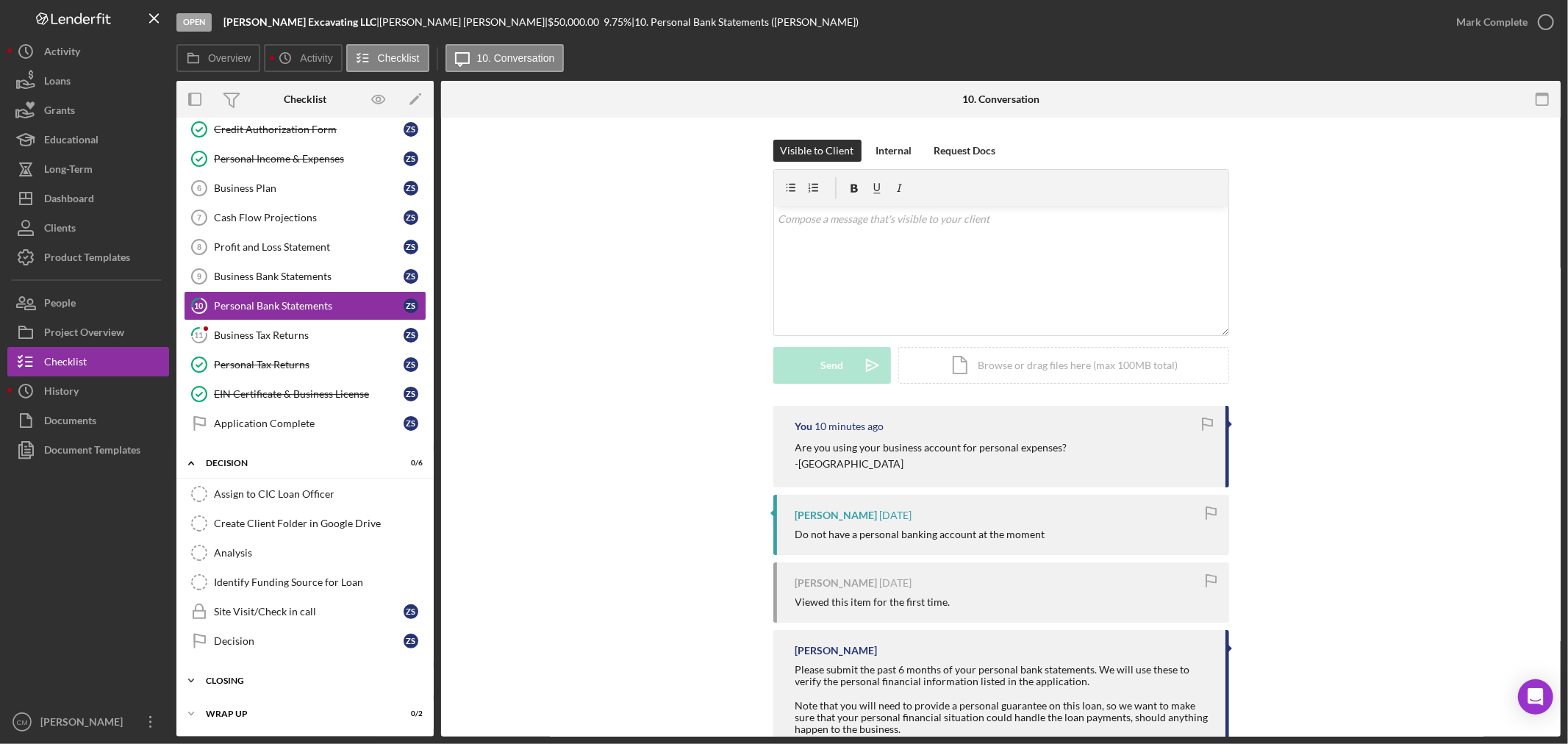
click at [270, 674] on div "Icon/Expander CLOSING 0 / 11" at bounding box center [305, 681] width 257 height 29
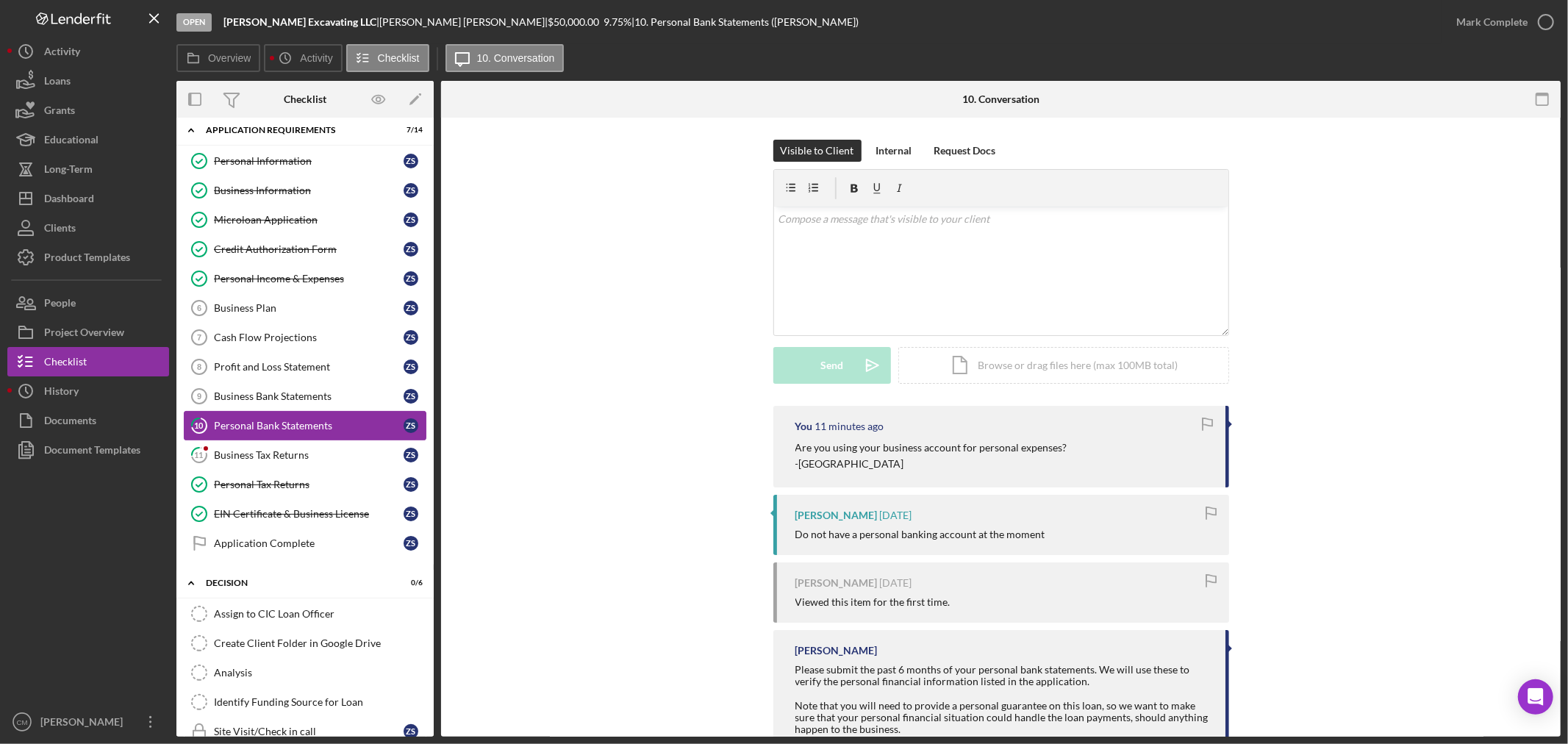
scroll to position [0, 0]
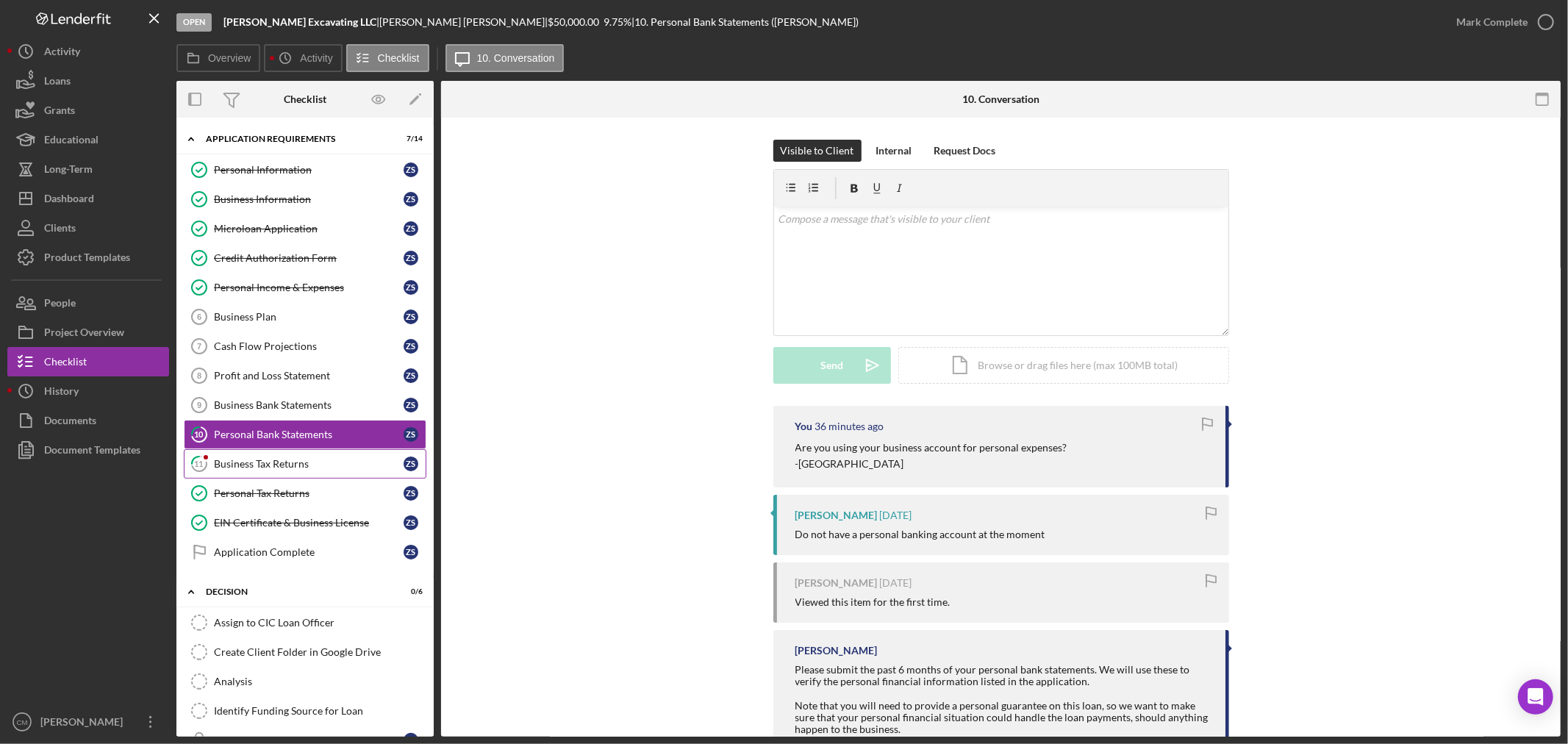
click at [298, 475] on link "11 Business Tax Returns Z S" at bounding box center [305, 464] width 243 height 29
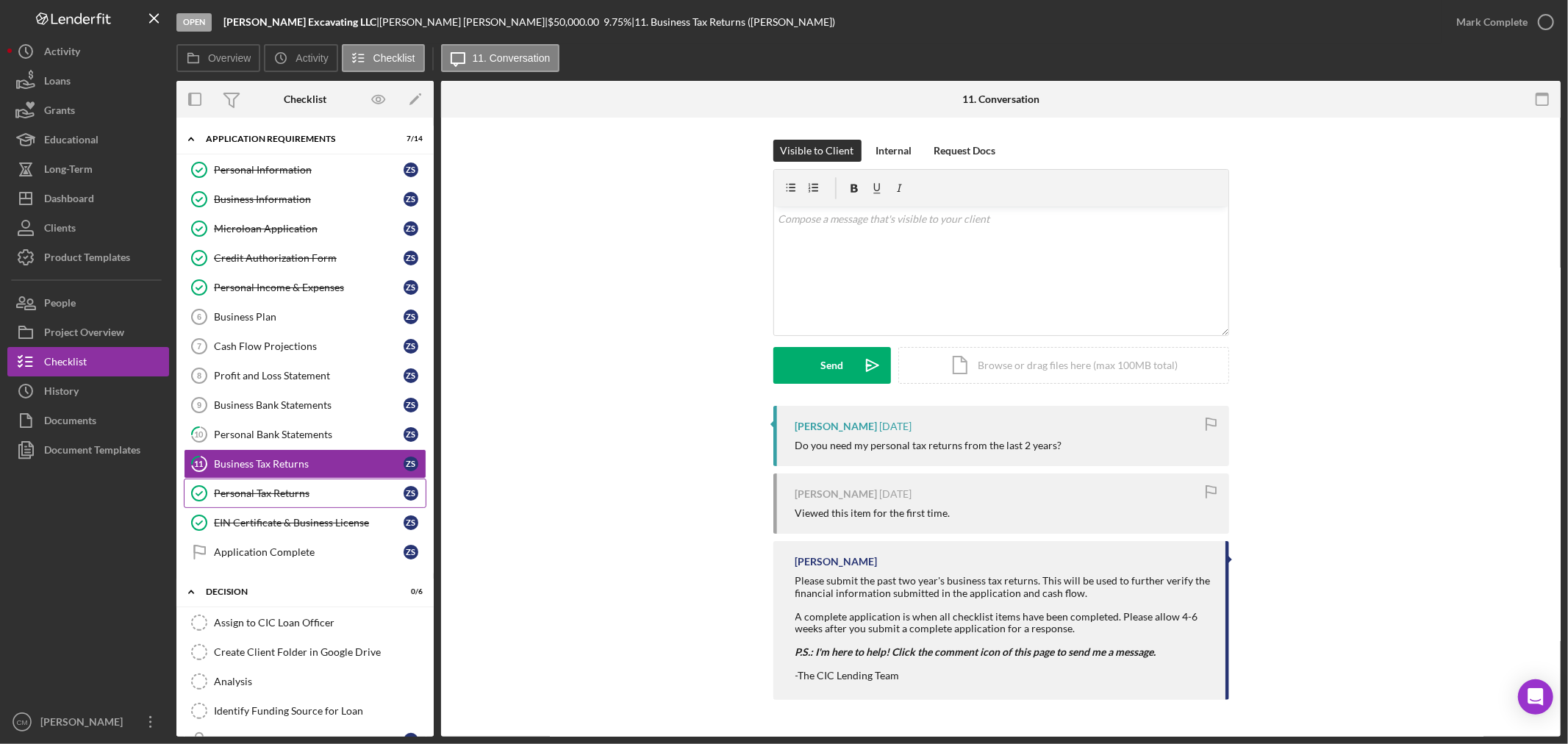
click at [291, 491] on div "Personal Tax Returns" at bounding box center [309, 493] width 190 height 12
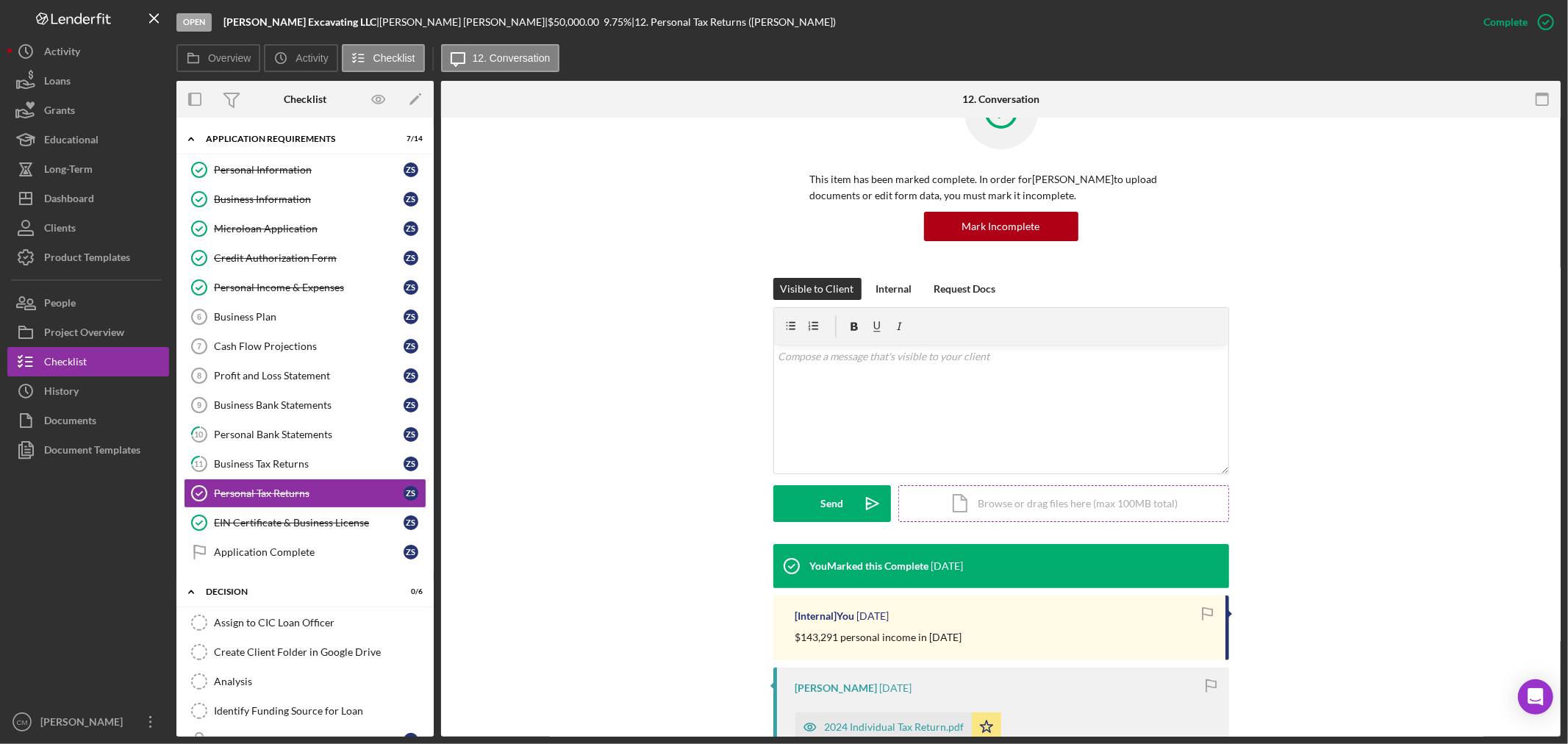
scroll to position [163, 0]
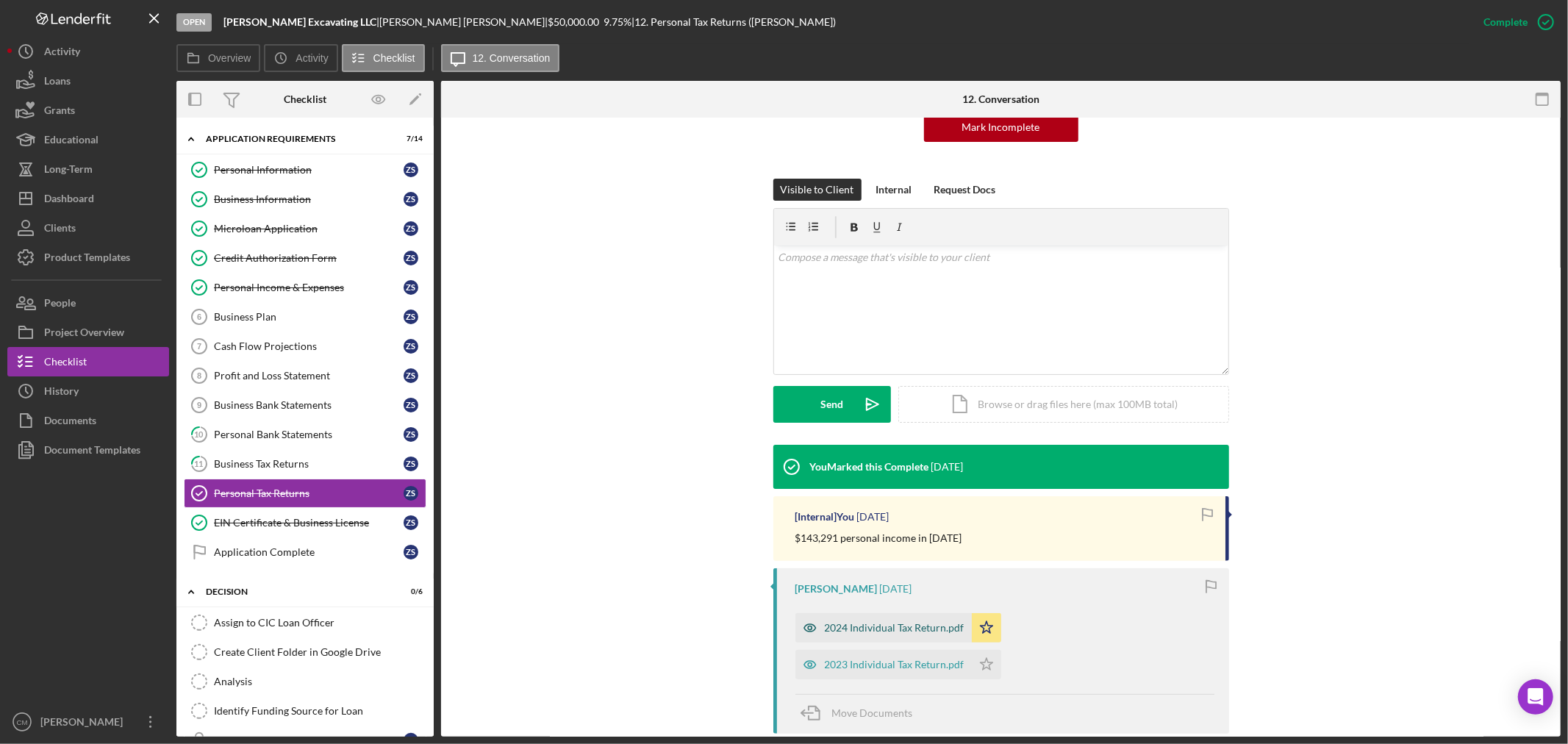
click at [808, 627] on icon "button" at bounding box center [810, 628] width 4 height 4
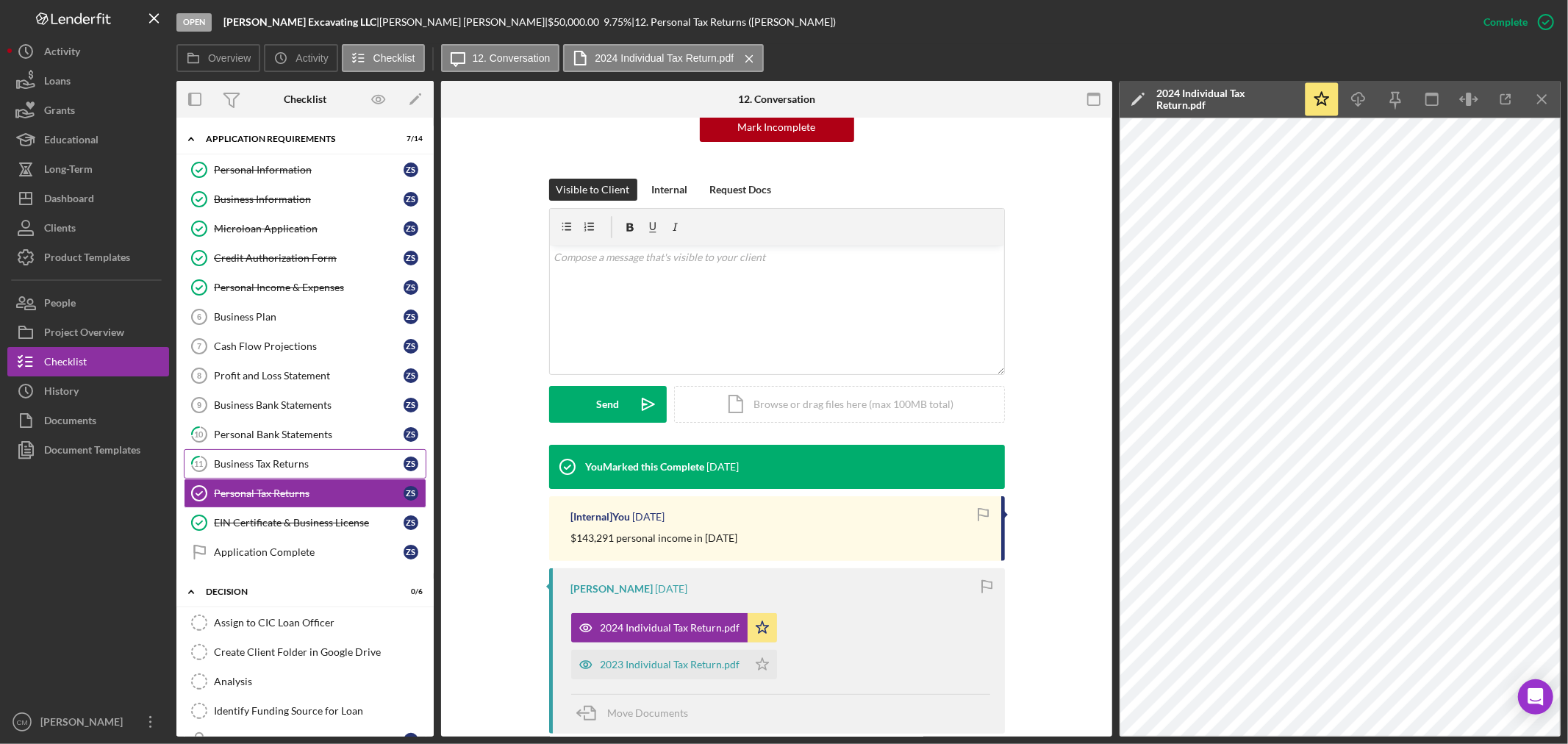
click at [346, 467] on div "Business Tax Returns" at bounding box center [309, 464] width 190 height 12
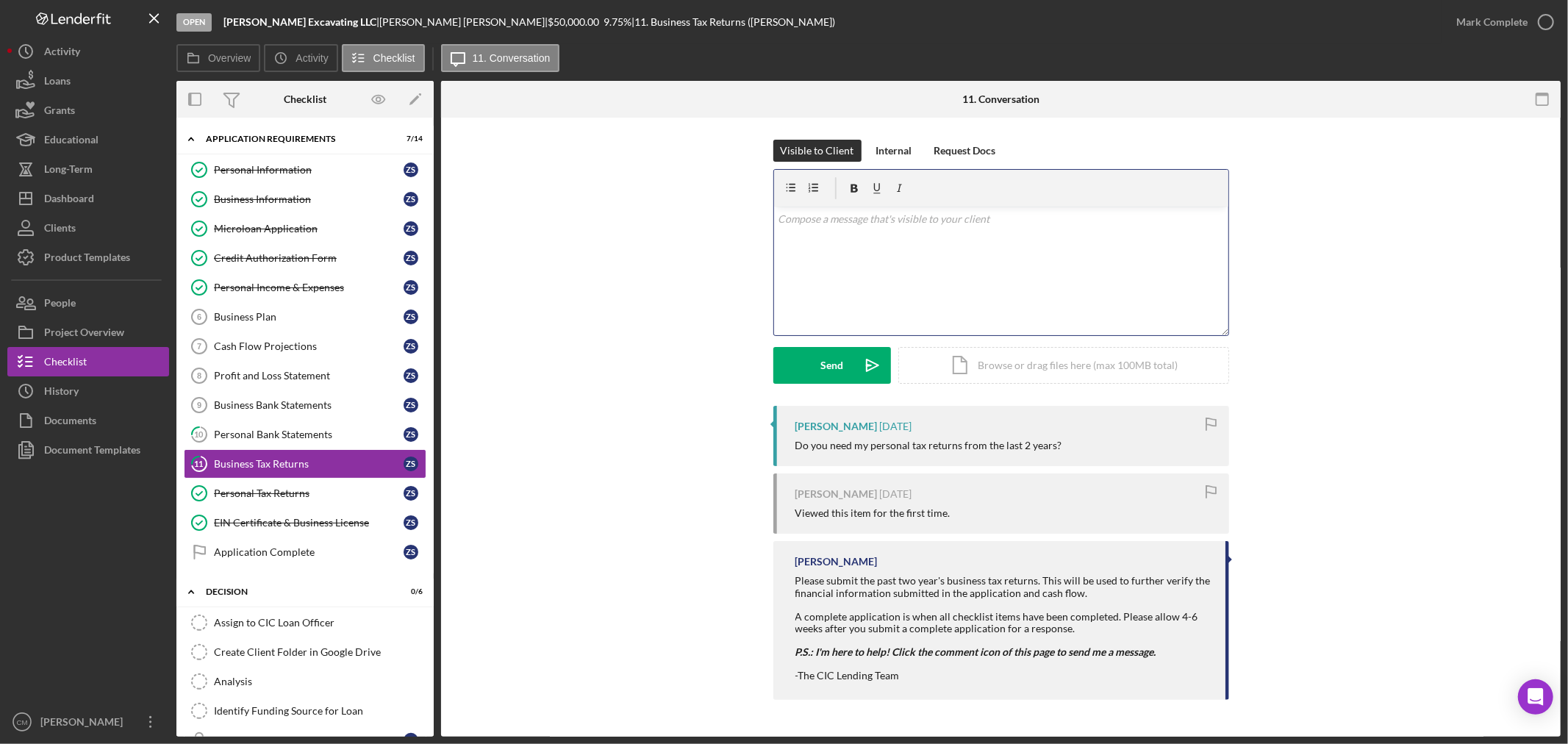
click at [929, 312] on div "v Color teal Color pink Remove color Add row above Add row below Add column bef…" at bounding box center [1001, 271] width 454 height 129
click at [856, 368] on icon "Icon/icon-invite-send" at bounding box center [872, 365] width 37 height 37
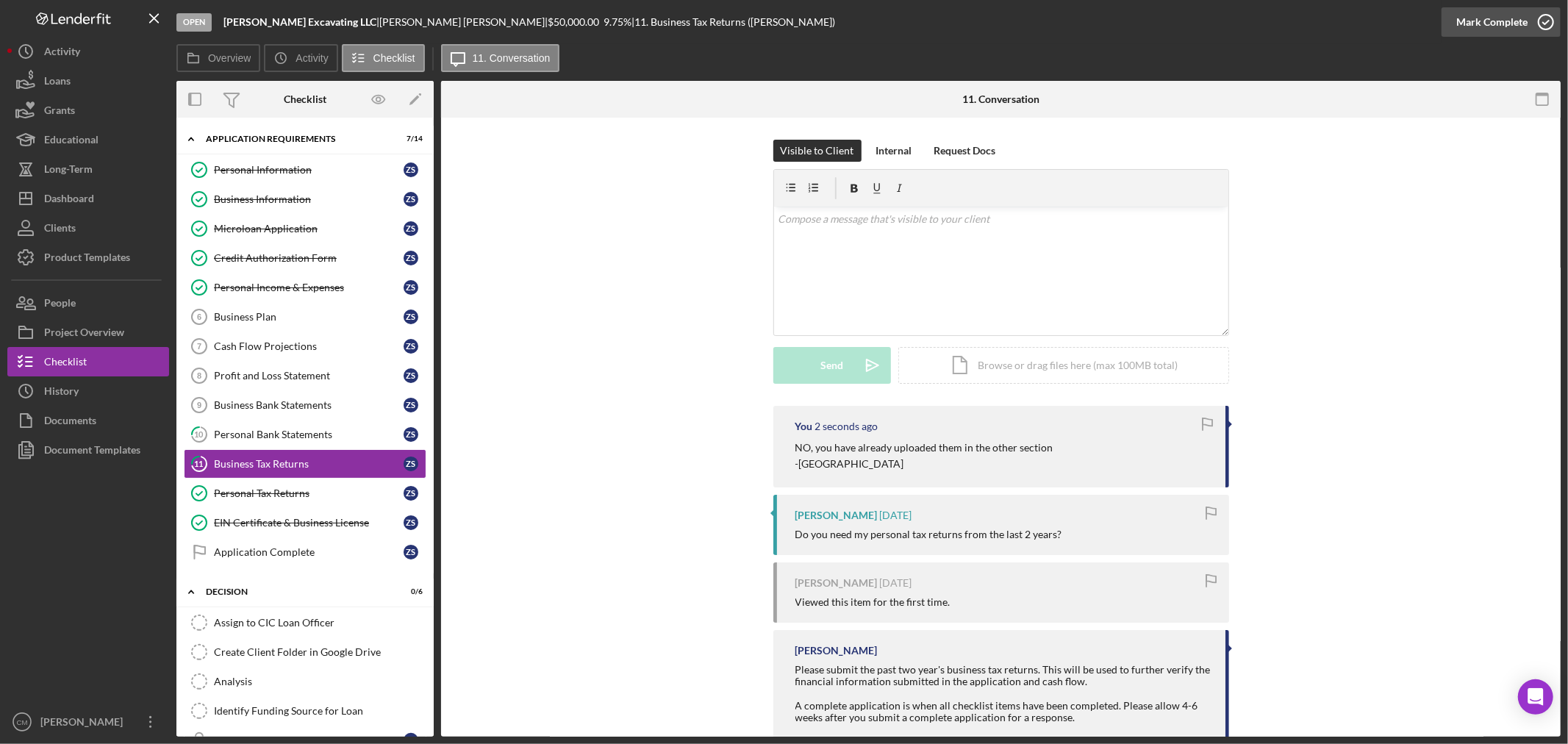
click at [1547, 25] on icon "button" at bounding box center [1546, 22] width 37 height 37
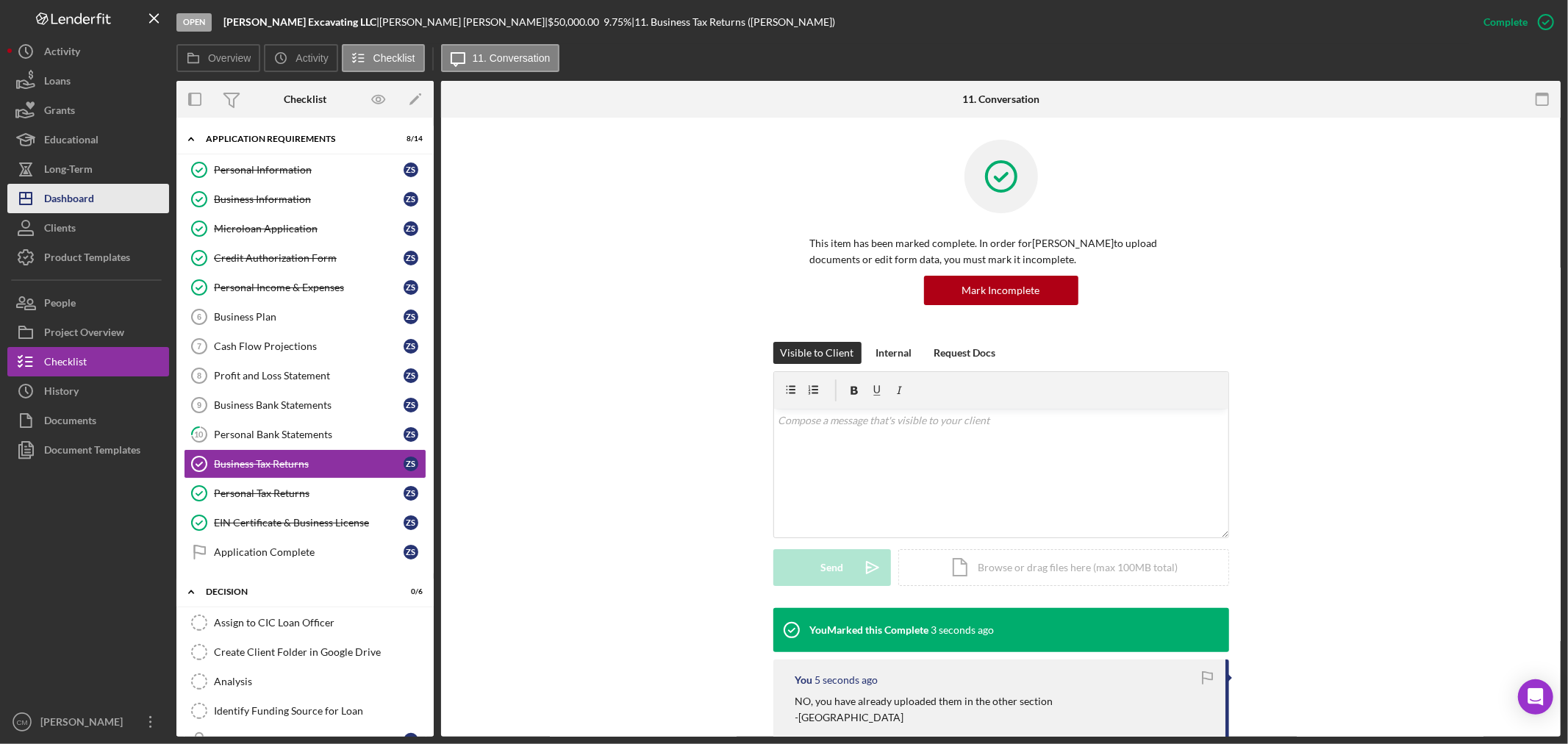
click at [79, 186] on div "Dashboard" at bounding box center [69, 200] width 50 height 33
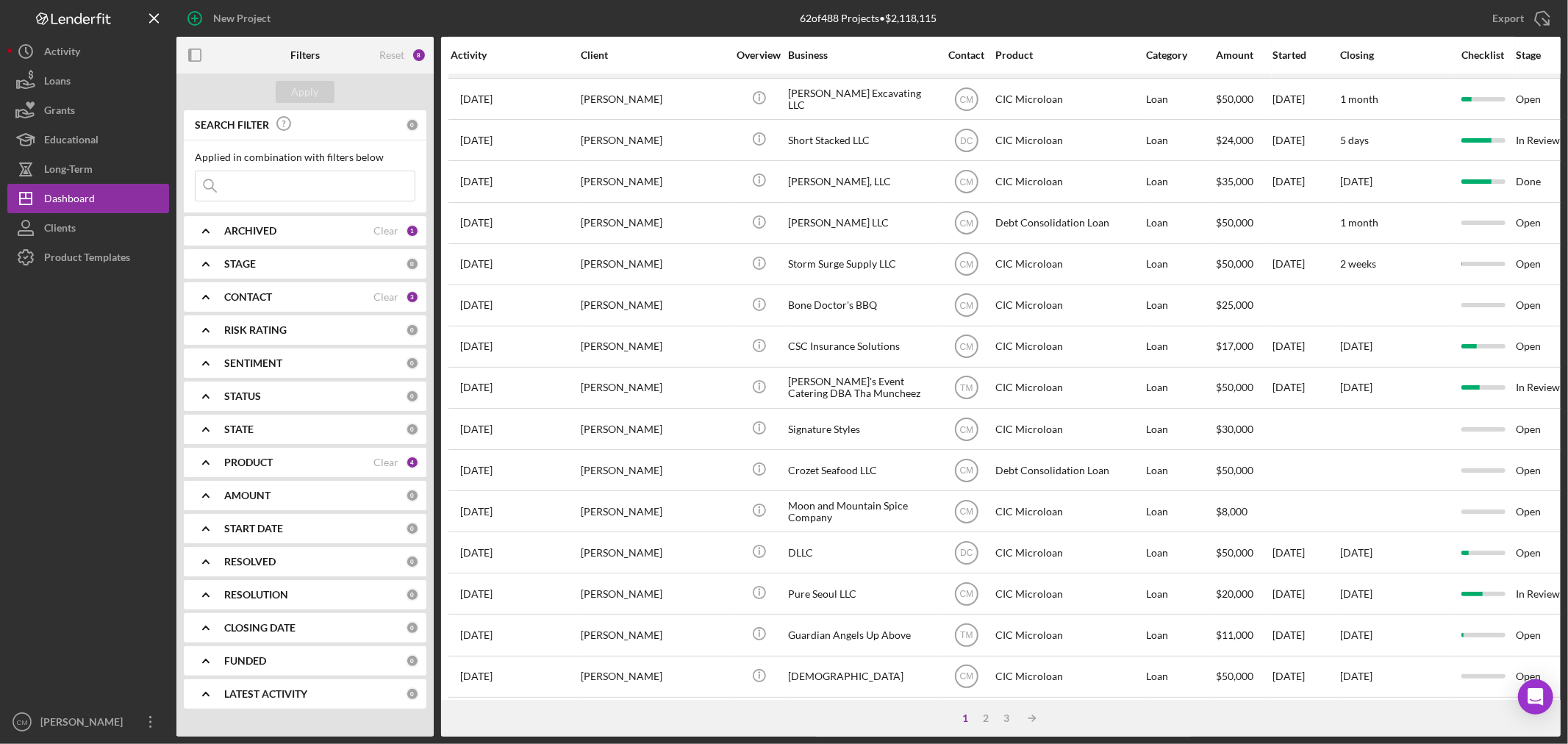
scroll to position [326, 0]
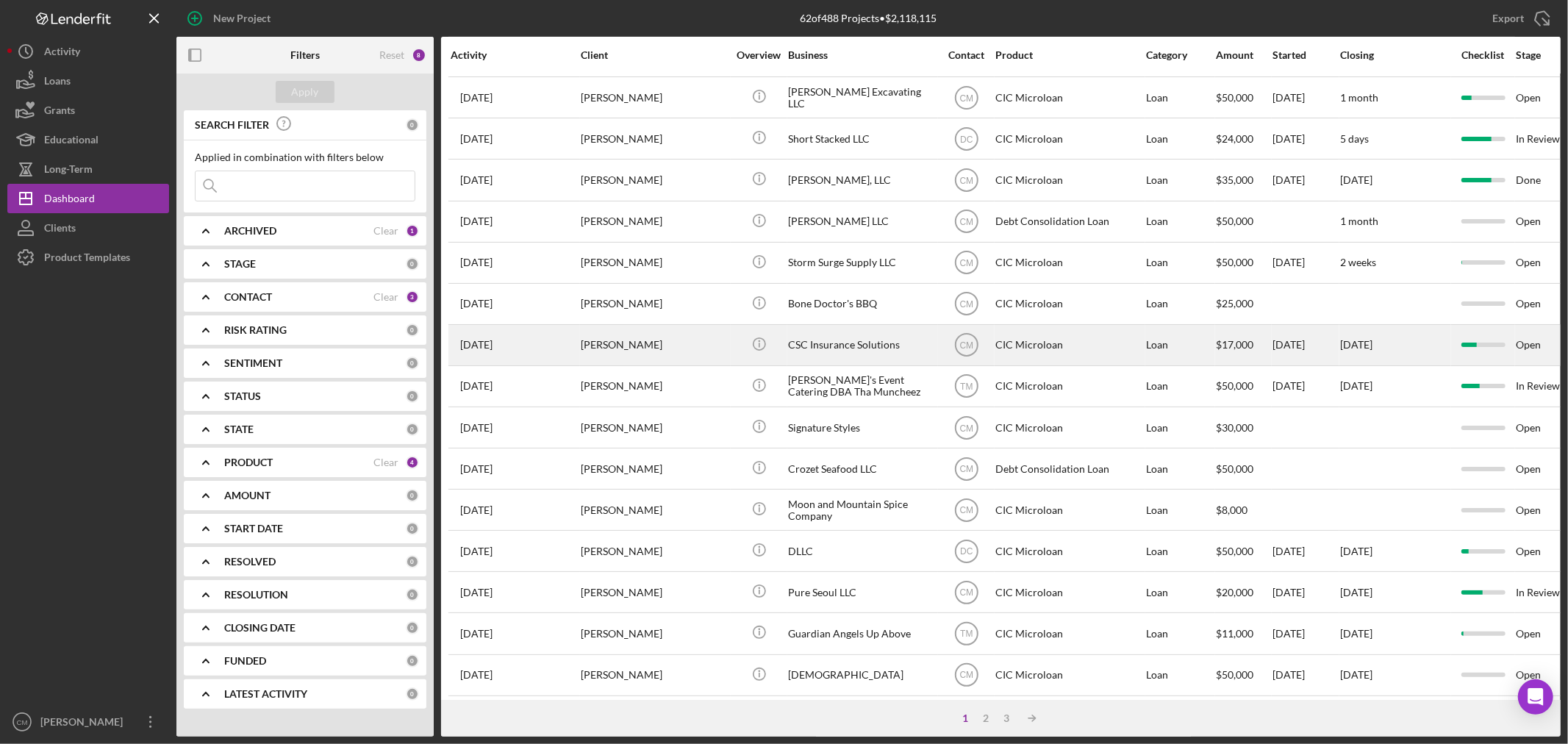
click at [855, 358] on div "CSC Insurance Solutions" at bounding box center [861, 346] width 147 height 39
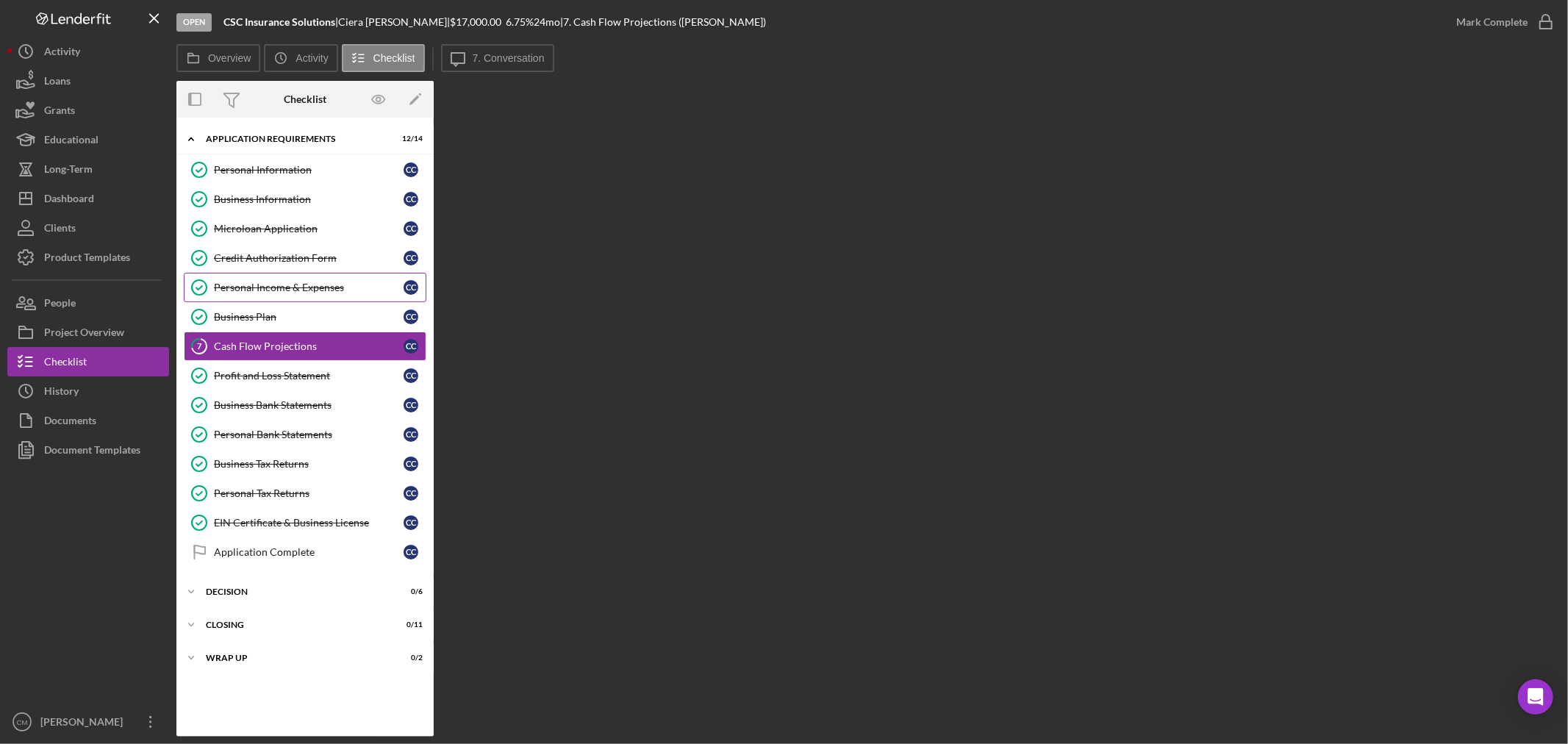
click at [305, 294] on div "Personal Income & Expenses" at bounding box center [309, 287] width 190 height 12
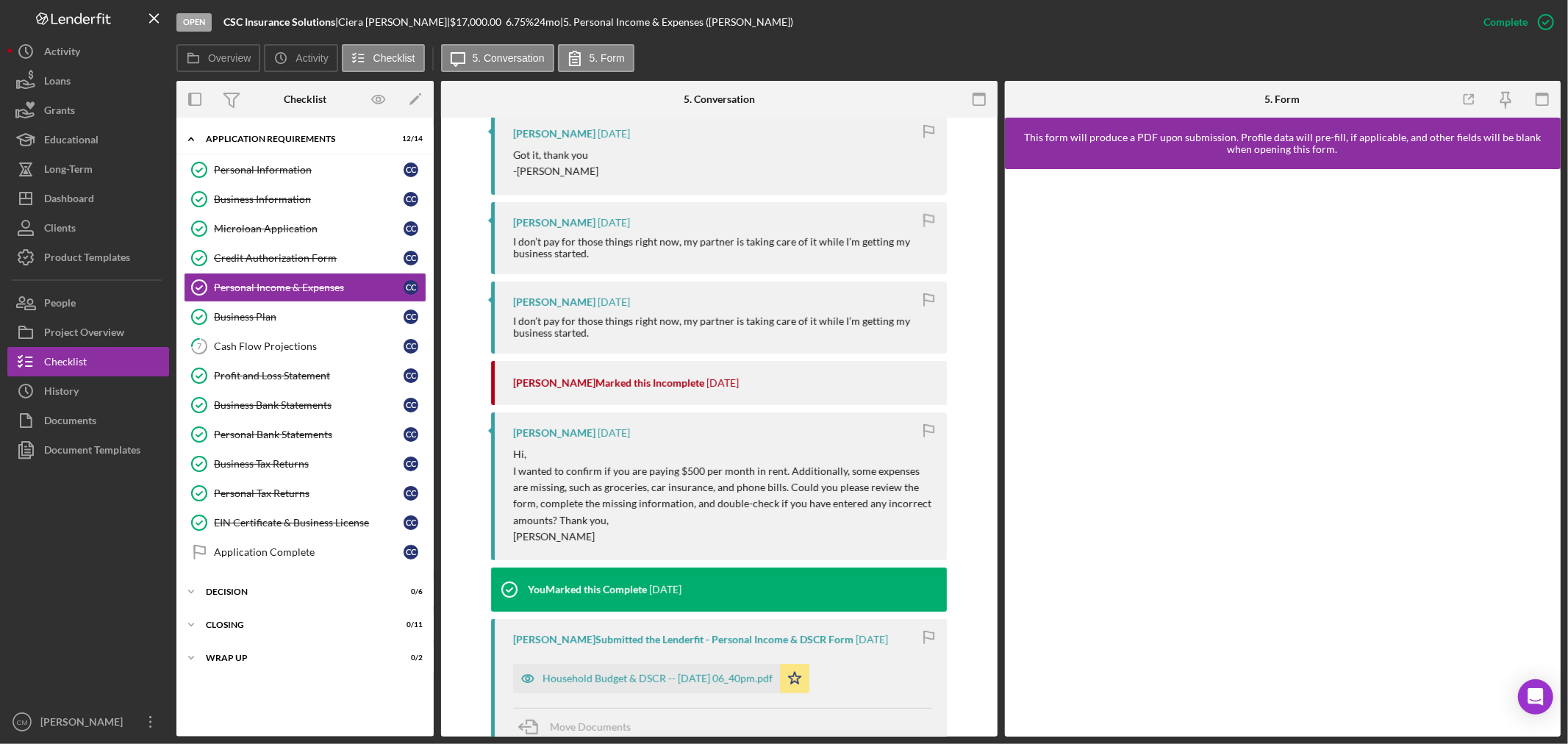
scroll to position [571, 0]
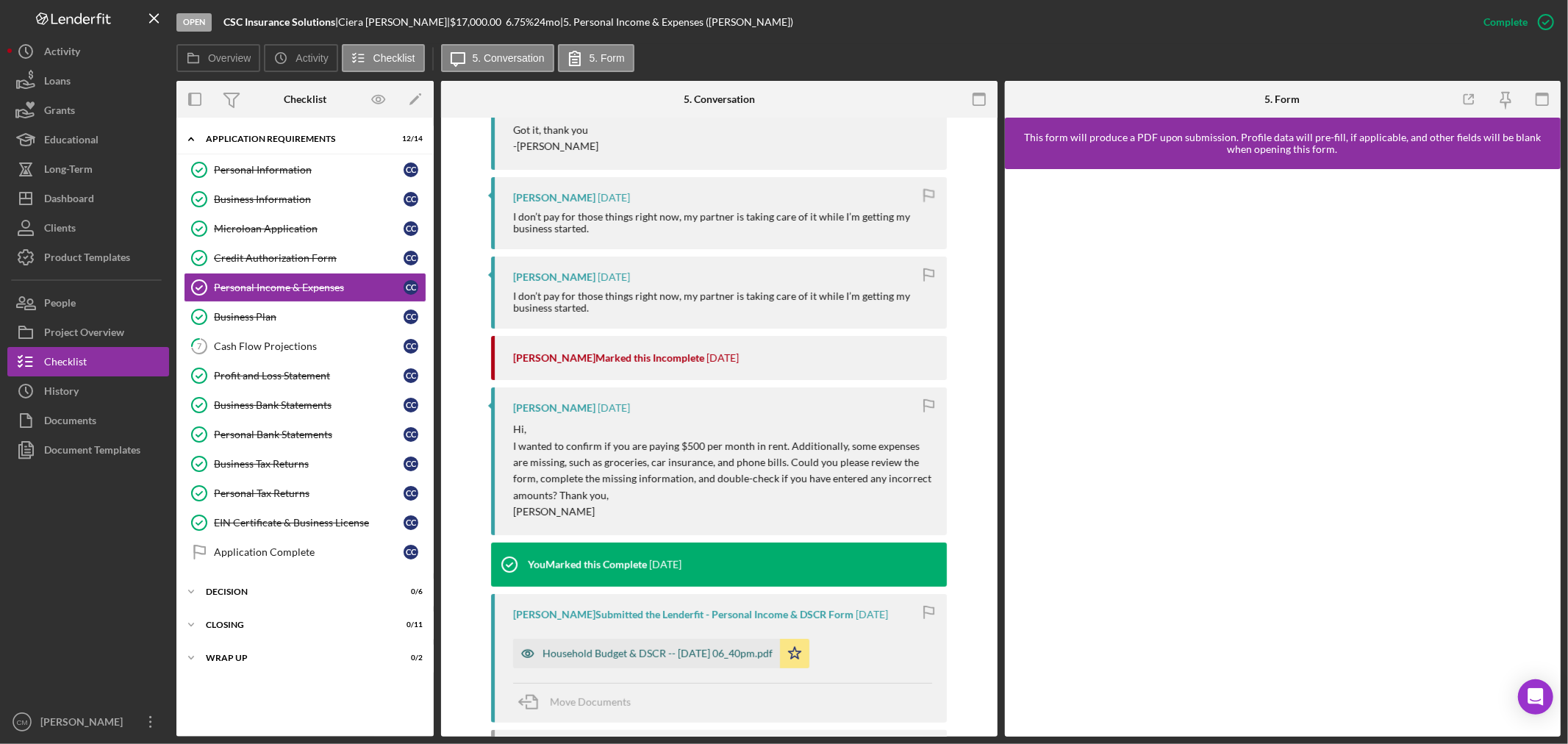
click at [528, 651] on icon "button" at bounding box center [528, 654] width 29 height 29
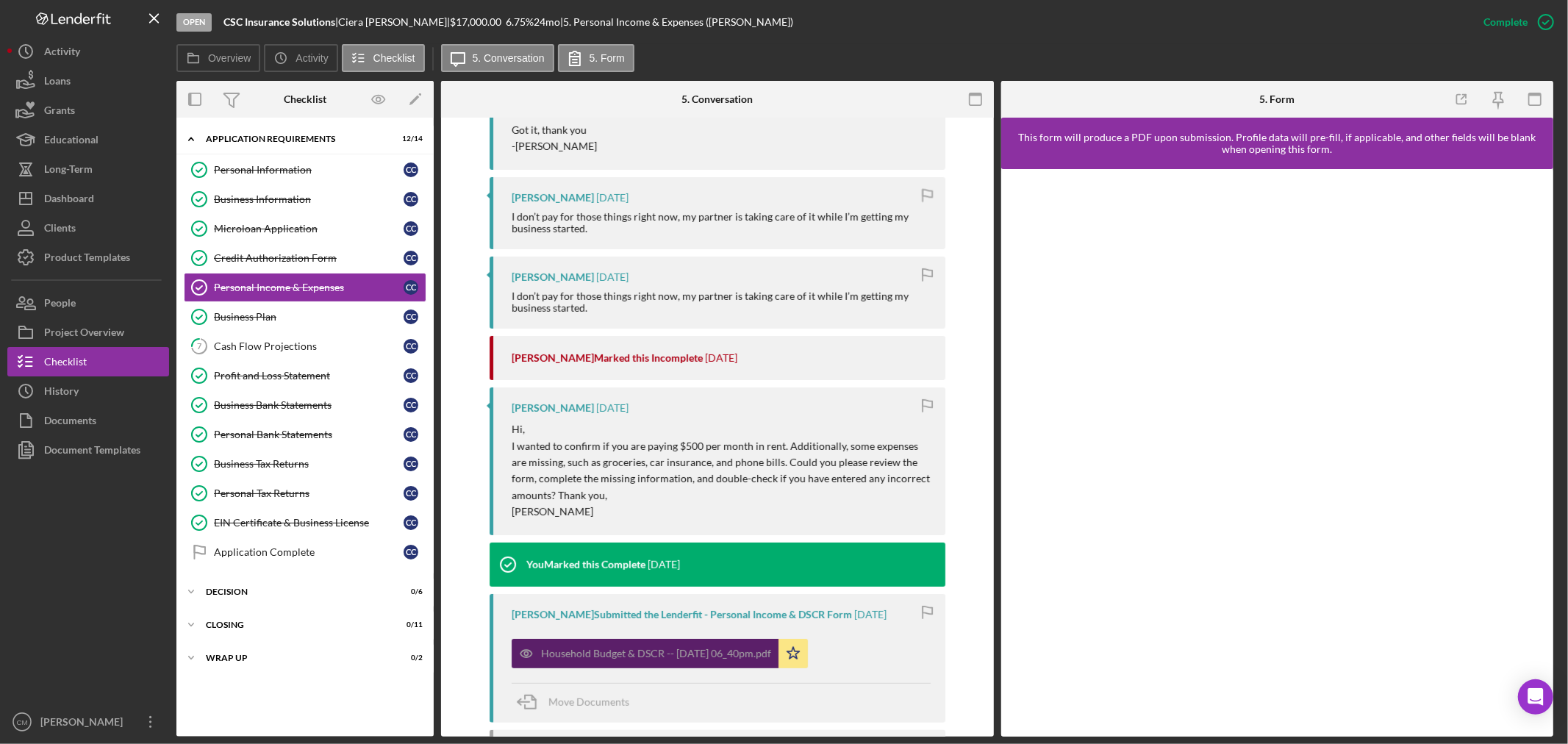
scroll to position [588, 0]
